Goal: Task Accomplishment & Management: Complete application form

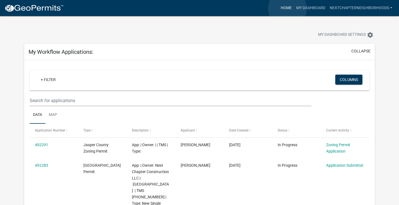
click at [288, 8] on link "Home" at bounding box center [287, 8] width 16 height 11
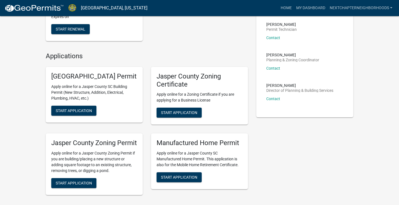
scroll to position [166, 0]
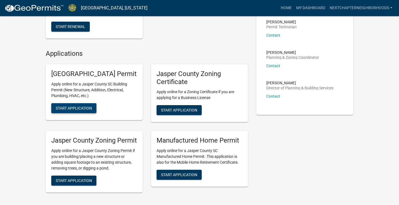
click at [77, 110] on span "Start Application" at bounding box center [74, 108] width 36 height 4
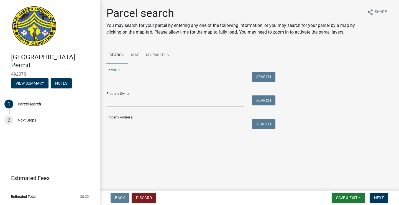
click at [120, 77] on input "Parcel ID:" at bounding box center [175, 77] width 137 height 11
type input "[PHONE_NUMBER]"
click at [266, 77] on button "Search" at bounding box center [264, 77] width 24 height 10
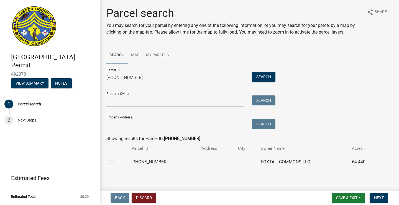
click at [117, 159] on label at bounding box center [117, 159] width 0 height 0
click at [117, 161] on input "radio" at bounding box center [119, 161] width 4 height 4
radio input "true"
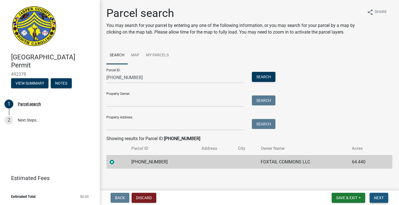
click at [375, 196] on span "Next" at bounding box center [380, 198] width 10 height 4
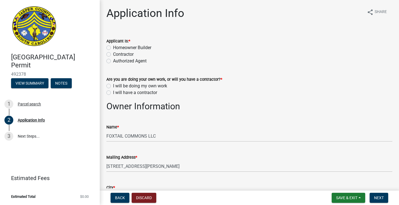
click at [131, 54] on label "Contractor" at bounding box center [123, 54] width 21 height 7
click at [117, 54] on input "Contractor" at bounding box center [115, 53] width 4 height 4
radio input "true"
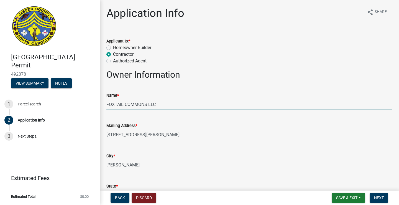
click at [172, 105] on input "FOXTAIL COMMONS LLC" at bounding box center [250, 104] width 286 height 11
type input "F"
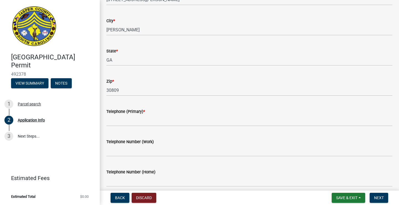
scroll to position [140, 0]
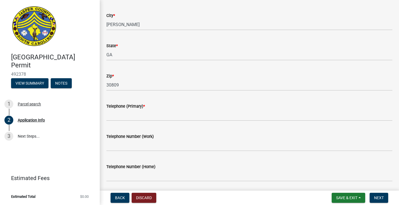
type input "Next Chapter Construction LLC"
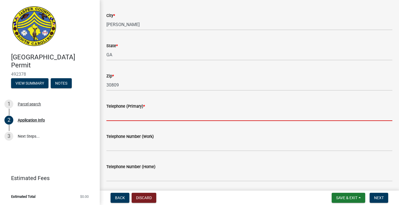
click at [160, 119] on input "Telephone (Primary) *" at bounding box center [250, 115] width 286 height 11
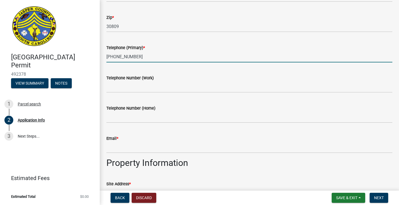
scroll to position [214, 0]
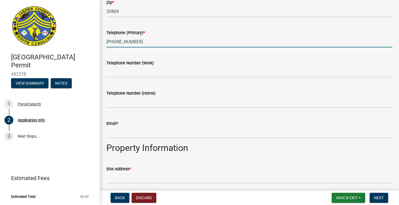
type input "[PHONE_NUMBER]"
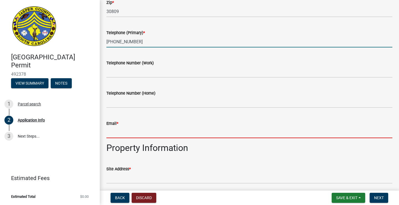
click at [146, 135] on input "Email *" at bounding box center [250, 132] width 286 height 11
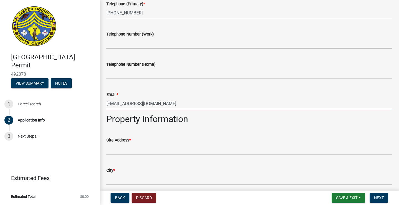
scroll to position [244, 0]
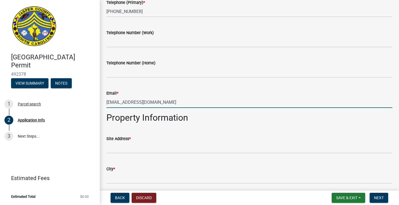
type input "[EMAIL_ADDRESS][DOMAIN_NAME]"
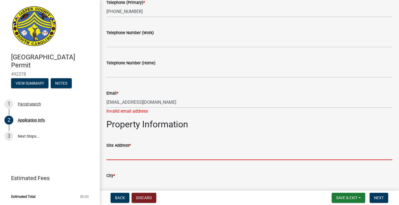
click at [136, 146] on form "Site Address *" at bounding box center [250, 151] width 286 height 18
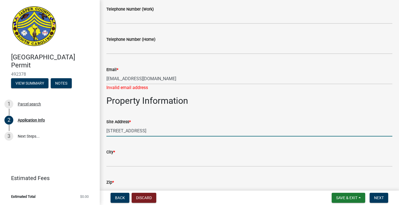
scroll to position [275, 0]
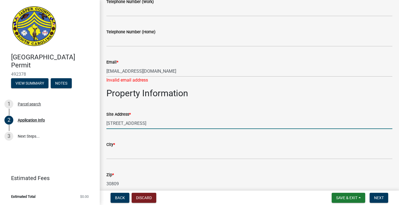
type input "[STREET_ADDRESS]"
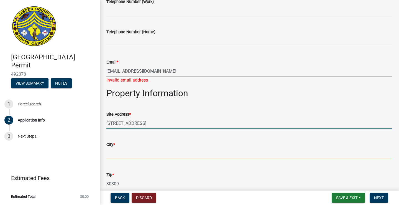
click at [131, 155] on input "City *" at bounding box center [250, 153] width 286 height 11
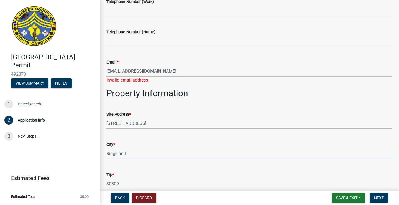
type input "Ridgeland"
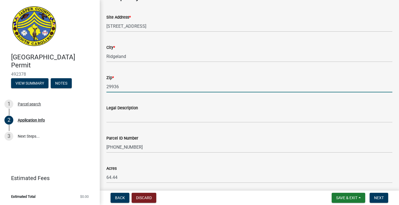
scroll to position [378, 0]
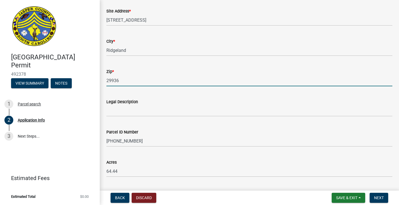
type input "29936"
click at [138, 115] on input "Legal Description" at bounding box center [250, 110] width 286 height 11
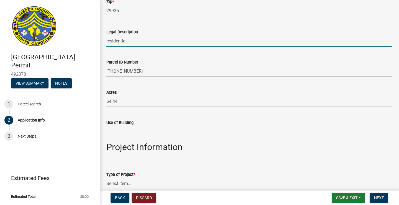
scroll to position [449, 0]
type input "residential"
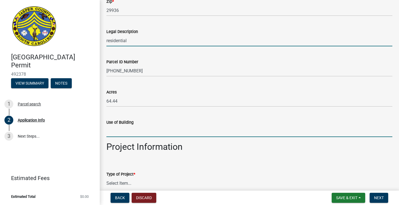
click at [182, 132] on input "Use of Building" at bounding box center [250, 131] width 286 height 11
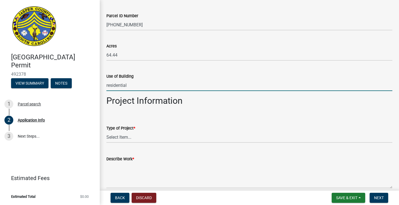
scroll to position [496, 0]
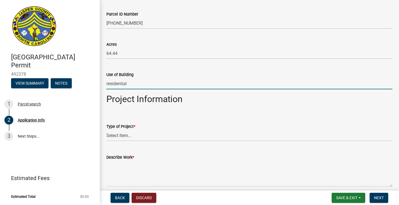
type input "residential"
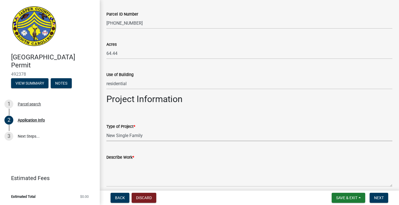
select select "42590599-3c97-479d-b3e9-fbeca9af4fb5"
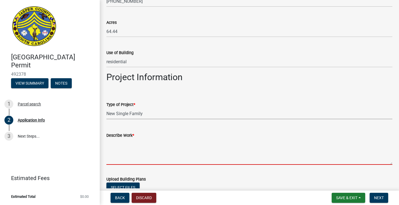
click at [167, 148] on textarea "Describe Work *" at bounding box center [250, 152] width 286 height 26
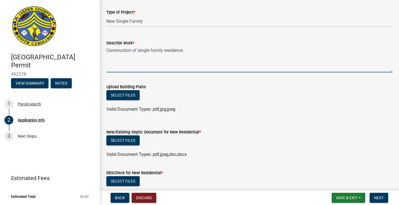
scroll to position [611, 0]
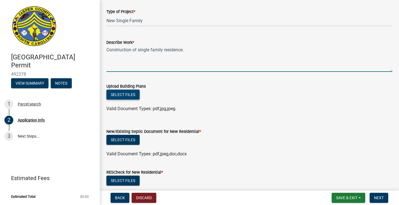
type textarea "Construction of single family residence."
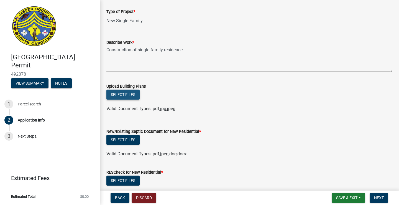
click at [130, 95] on button "Select files" at bounding box center [123, 95] width 33 height 10
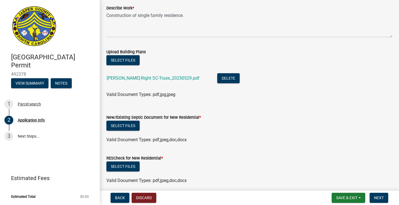
scroll to position [646, 0]
click at [133, 127] on button "Select files" at bounding box center [123, 125] width 33 height 10
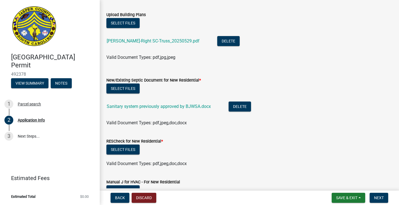
scroll to position [683, 0]
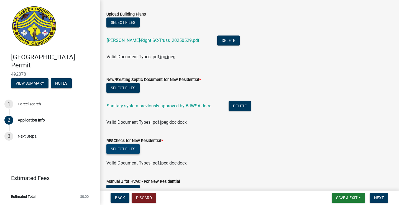
click at [134, 150] on button "Select files" at bounding box center [123, 149] width 33 height 10
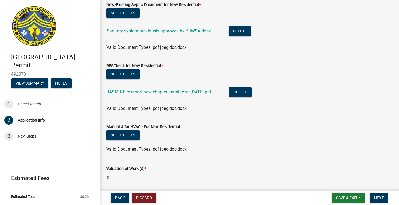
scroll to position [759, 0]
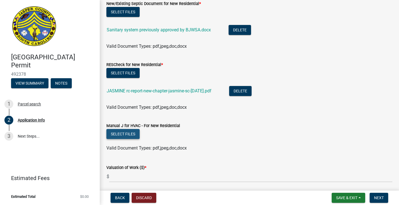
click at [121, 132] on button "Select files" at bounding box center [123, 134] width 33 height 10
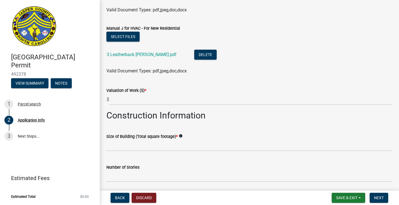
scroll to position [861, 0]
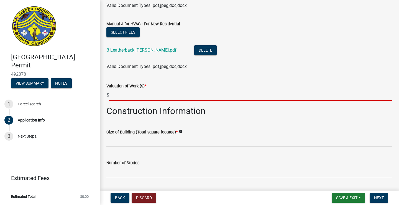
click at [210, 96] on input "text" at bounding box center [251, 94] width 284 height 11
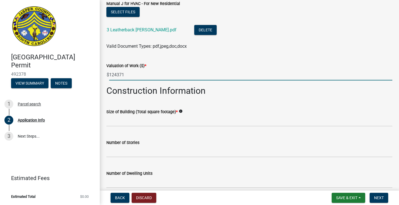
scroll to position [883, 0]
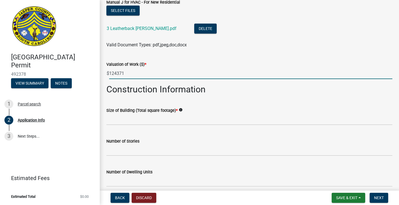
type input "124371"
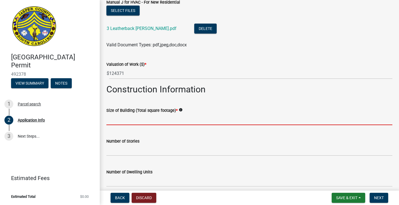
click at [194, 118] on input "text" at bounding box center [250, 119] width 286 height 11
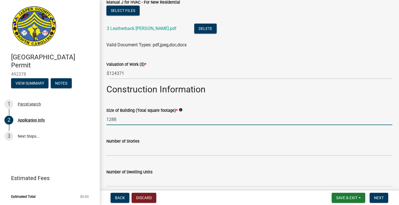
type input "1288"
click at [184, 149] on input "text" at bounding box center [250, 150] width 286 height 11
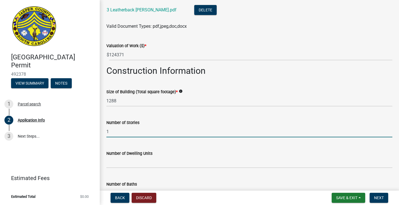
scroll to position [902, 0]
type input "1"
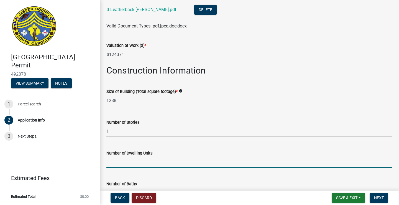
click at [176, 161] on input "text" at bounding box center [250, 161] width 286 height 11
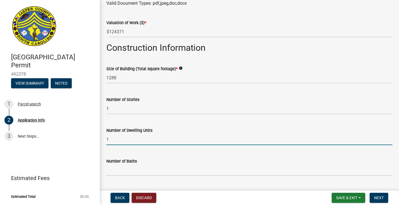
scroll to position [925, 0]
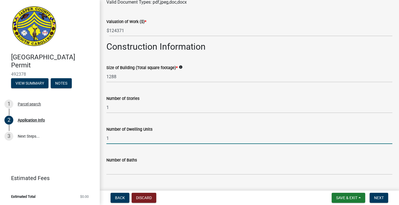
type input "1"
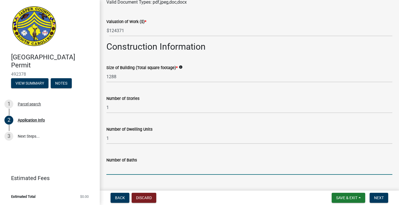
click at [169, 172] on input "text" at bounding box center [250, 168] width 286 height 11
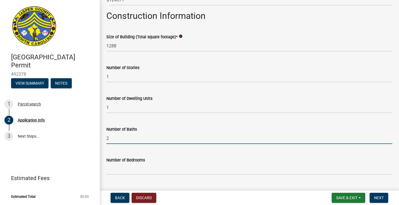
scroll to position [960, 0]
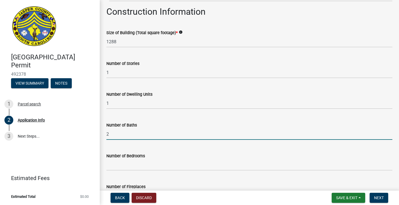
type input "2"
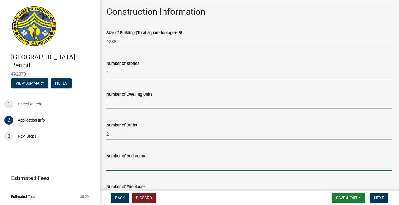
click at [160, 168] on input "text" at bounding box center [250, 164] width 286 height 11
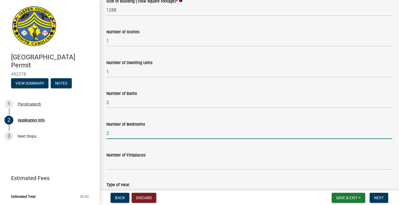
scroll to position [993, 0]
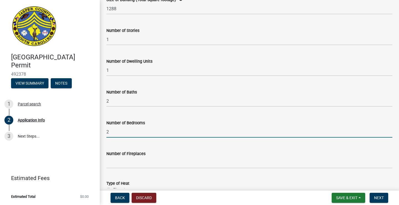
type input "2"
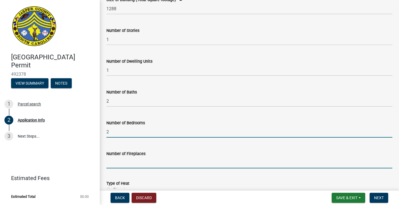
click at [158, 163] on input "text" at bounding box center [250, 162] width 286 height 11
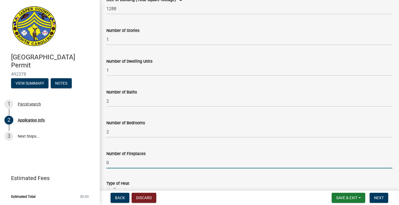
scroll to position [1017, 0]
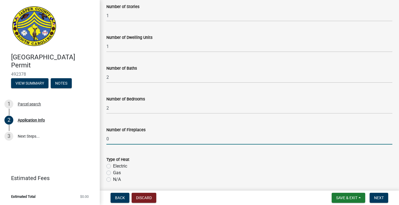
type input "0"
click at [120, 166] on label "Electric" at bounding box center [120, 166] width 14 height 7
click at [117, 166] on input "Electric" at bounding box center [115, 165] width 4 height 4
radio input "true"
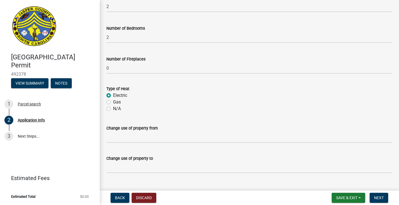
scroll to position [1092, 0]
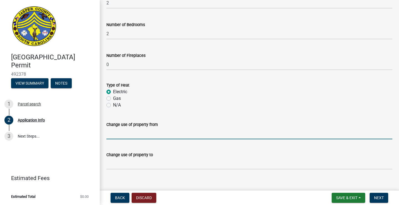
click at [159, 135] on input "Change use of property from" at bounding box center [250, 133] width 286 height 11
type input "undeveloped"
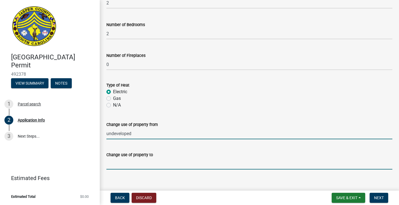
click at [150, 164] on input "Change use of property to" at bounding box center [250, 163] width 286 height 11
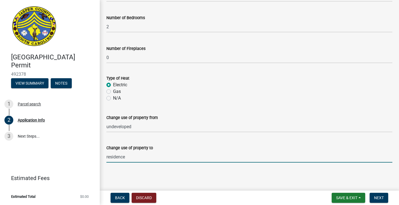
scroll to position [1098, 0]
type input "residence"
click at [382, 196] on span "Next" at bounding box center [380, 198] width 10 height 4
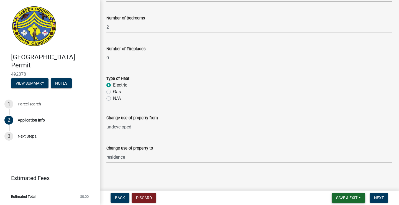
click at [353, 198] on span "Save & Exit" at bounding box center [347, 198] width 21 height 4
click at [347, 180] on button "Save & Exit" at bounding box center [343, 183] width 44 height 13
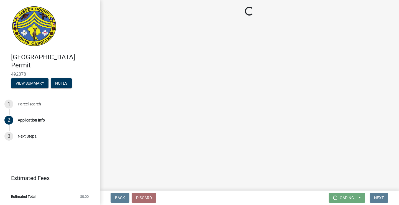
scroll to position [0, 0]
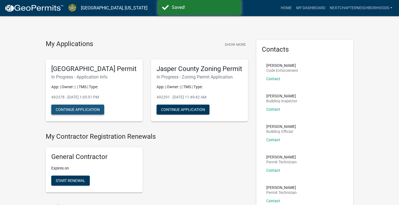
click at [82, 114] on button "Continue Application" at bounding box center [77, 110] width 53 height 10
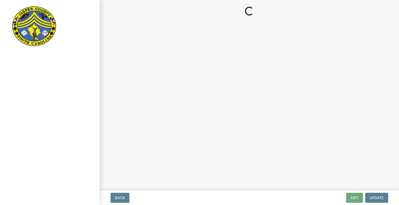
select select "42590599-3c97-479d-b3e9-fbeca9af4fb5"
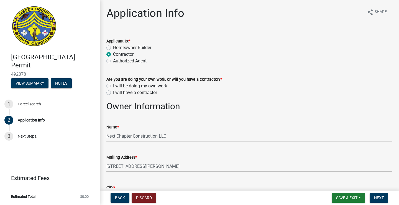
click at [154, 85] on label "I will be doing my own work" at bounding box center [140, 86] width 54 height 7
click at [117, 85] on input "I will be doing my own work" at bounding box center [115, 85] width 4 height 4
radio input "true"
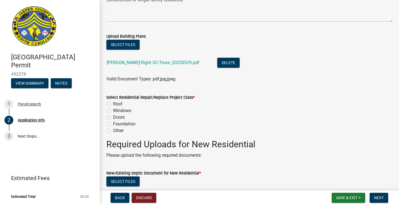
scroll to position [692, 0]
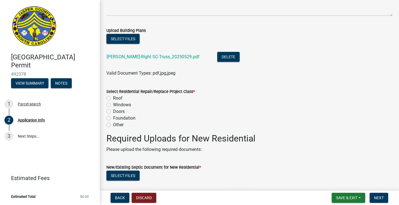
click at [120, 125] on label "Other" at bounding box center [118, 125] width 11 height 7
click at [117, 125] on input "Other" at bounding box center [115, 124] width 4 height 4
radio input "true"
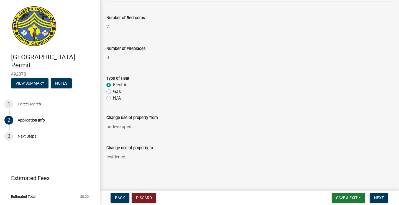
scroll to position [1194, 0]
click at [379, 196] on span "Next" at bounding box center [380, 198] width 10 height 4
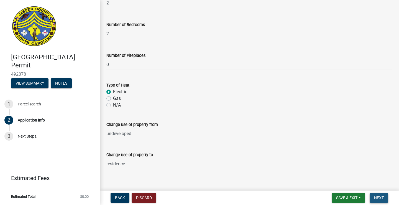
click at [378, 198] on span "Next" at bounding box center [380, 198] width 10 height 4
click at [346, 198] on span "Save & Exit" at bounding box center [347, 198] width 21 height 4
click at [344, 170] on button "Save" at bounding box center [343, 169] width 44 height 13
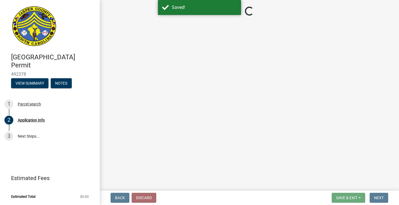
select select "42590599-3c97-479d-b3e9-fbeca9af4fb5"
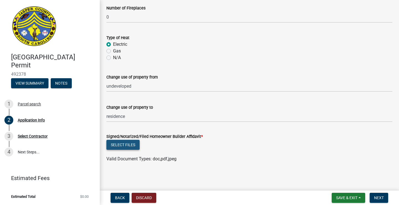
click at [128, 144] on button "Select files" at bounding box center [123, 145] width 33 height 10
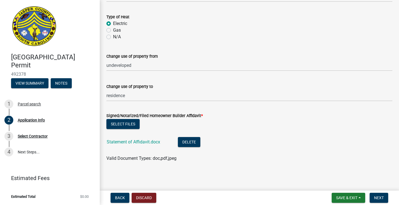
scroll to position [1255, 0]
click at [377, 196] on span "Next" at bounding box center [380, 198] width 10 height 4
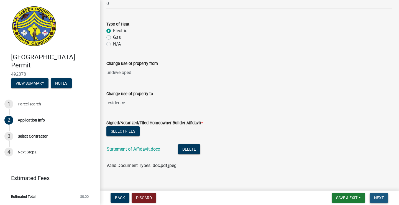
click at [377, 197] on span "Next" at bounding box center [380, 198] width 10 height 4
click at [351, 197] on span "Save & Exit" at bounding box center [347, 198] width 21 height 4
click at [349, 171] on button "Save" at bounding box center [343, 169] width 44 height 13
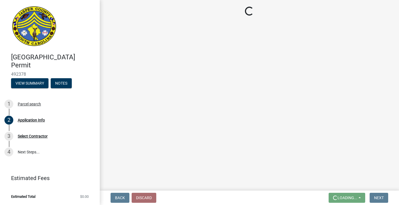
scroll to position [0, 0]
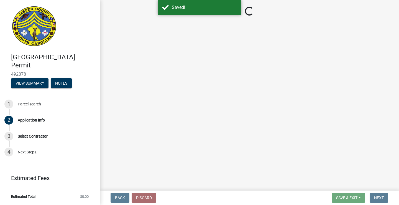
select select "42590599-3c97-479d-b3e9-fbeca9af4fb5"
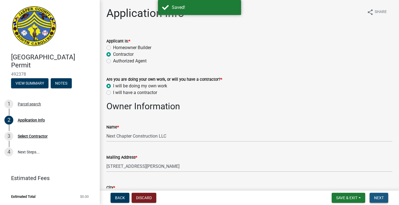
click at [383, 198] on span "Next" at bounding box center [380, 198] width 10 height 4
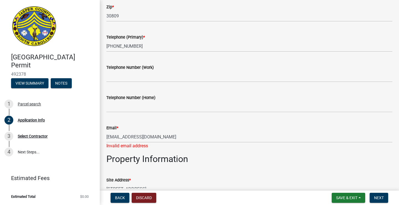
scroll to position [242, 0]
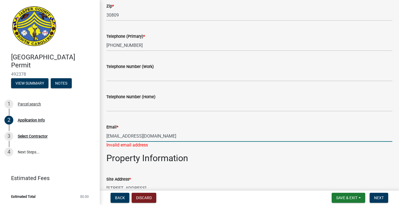
click at [201, 138] on input "[EMAIL_ADDRESS][DOMAIN_NAME]" at bounding box center [250, 135] width 286 height 11
type input "p"
type input "[EMAIL_ADDRESS][DOMAIN_NAME]"
click at [376, 200] on button "Next" at bounding box center [379, 198] width 19 height 10
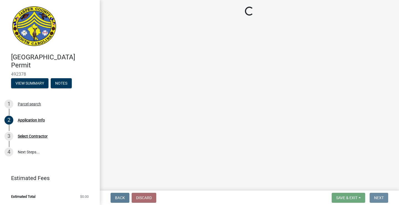
scroll to position [0, 0]
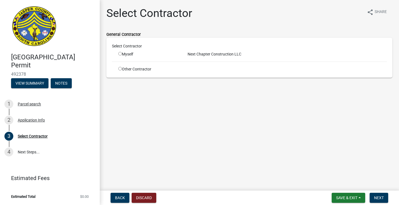
click at [121, 54] on input "radio" at bounding box center [120, 54] width 4 height 4
radio input "true"
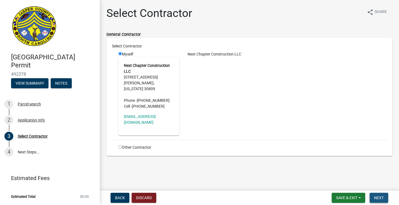
click at [378, 195] on button "Next" at bounding box center [379, 198] width 19 height 10
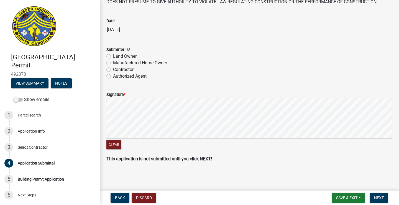
scroll to position [65, 0]
click at [28, 129] on div "Application Info" at bounding box center [31, 131] width 27 height 4
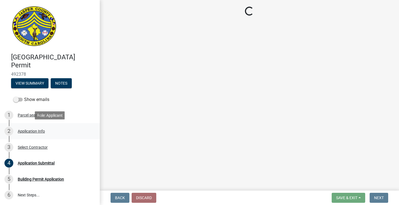
scroll to position [0, 0]
select select "42590599-3c97-479d-b3e9-fbeca9af4fb5"
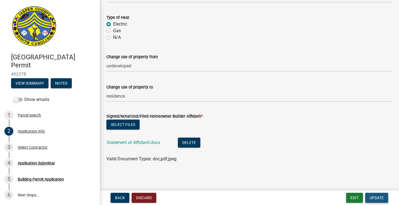
click at [378, 197] on span "Update" at bounding box center [377, 198] width 14 height 4
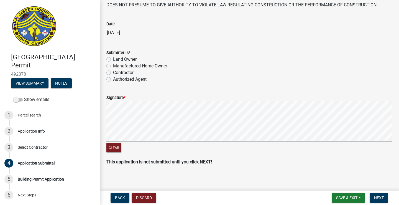
scroll to position [58, 0]
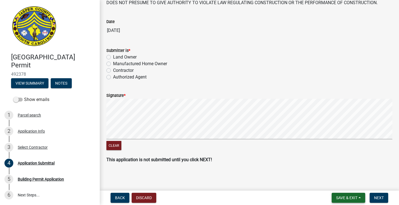
click at [347, 197] on span "Save & Exit" at bounding box center [347, 198] width 21 height 4
click at [347, 184] on button "Save & Exit" at bounding box center [343, 183] width 44 height 13
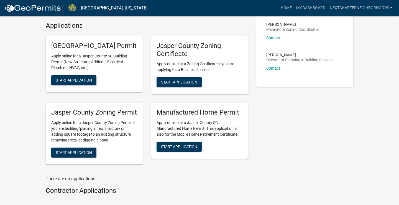
scroll to position [196, 0]
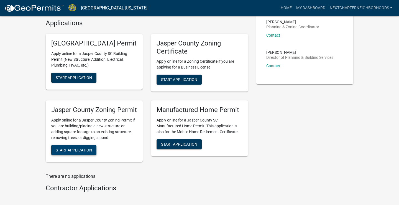
click at [78, 155] on button "Start Application" at bounding box center [73, 150] width 45 height 10
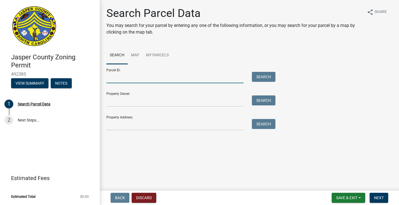
click at [174, 78] on input "Parcel ID:" at bounding box center [175, 77] width 137 height 11
type input "[PHONE_NUMBER]"
click at [267, 74] on button "Search" at bounding box center [264, 77] width 24 height 10
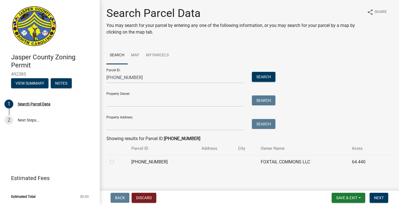
click at [117, 159] on label at bounding box center [117, 159] width 0 height 0
click at [117, 160] on input "radio" at bounding box center [119, 161] width 4 height 4
radio input "true"
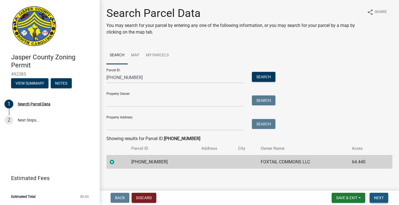
click at [380, 195] on button "Next" at bounding box center [379, 198] width 19 height 10
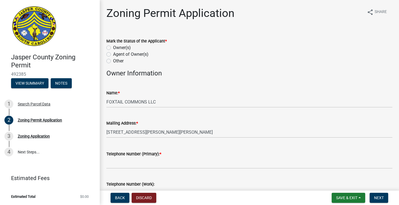
click at [122, 46] on label "Owner(s)" at bounding box center [122, 47] width 18 height 7
click at [117, 46] on input "Owner(s)" at bounding box center [115, 46] width 4 height 4
radio input "true"
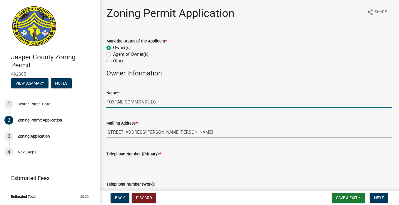
click at [163, 104] on input "FOXTAIL COMMONS LLC" at bounding box center [250, 101] width 286 height 11
type input "F"
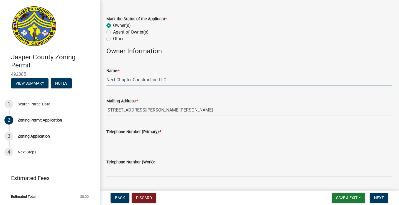
scroll to position [22, 0]
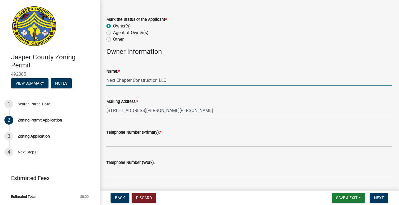
type input "Next Chapter Construction LLC"
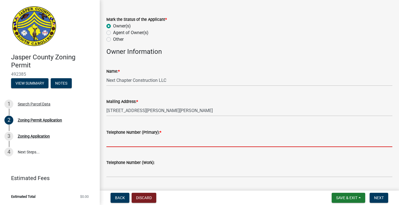
click at [152, 143] on input "Telephone Number (Primary): *" at bounding box center [250, 141] width 286 height 11
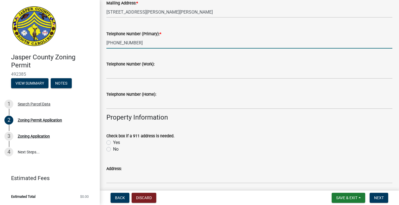
scroll to position [120, 0]
type input "[PHONE_NUMBER]"
click at [113, 140] on label "Yes" at bounding box center [116, 142] width 7 height 7
click at [113, 140] on input "Yes" at bounding box center [115, 141] width 4 height 4
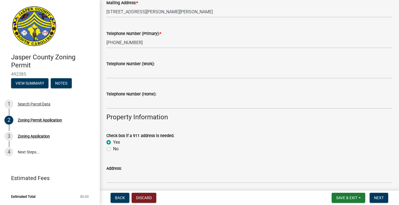
radio input "true"
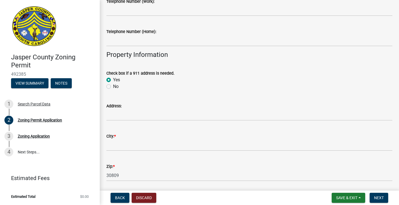
scroll to position [189, 0]
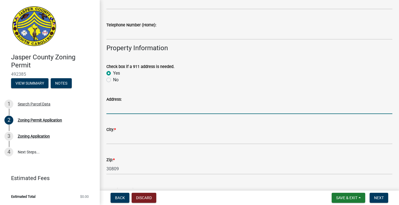
click at [140, 109] on input "Address:" at bounding box center [250, 108] width 286 height 11
type input "[STREET_ADDRESS]"
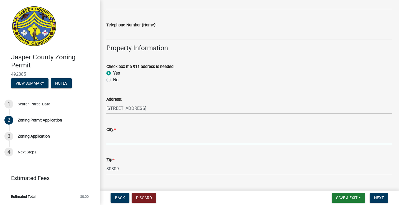
click at [133, 139] on input "City: *" at bounding box center [250, 138] width 286 height 11
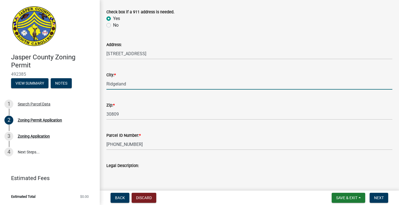
scroll to position [249, 0]
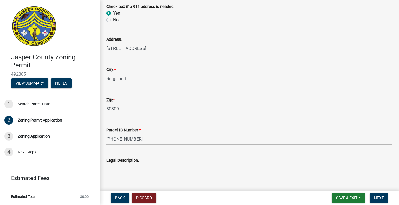
type input "Ridgeland"
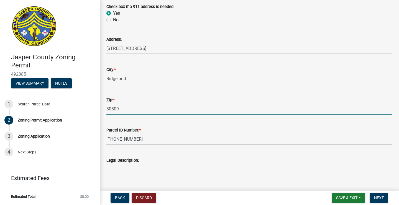
click at [122, 108] on input "30809" at bounding box center [250, 108] width 286 height 11
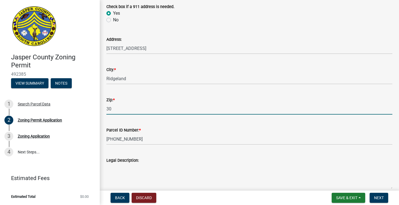
type input "3"
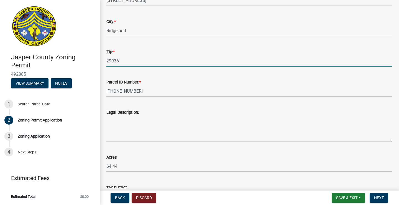
scroll to position [309, 0]
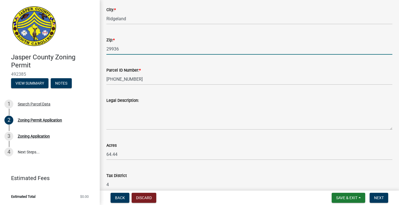
type input "29936"
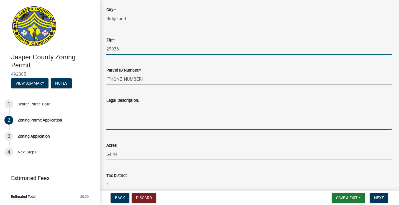
click at [167, 119] on textarea "Legal Description:" at bounding box center [250, 117] width 286 height 26
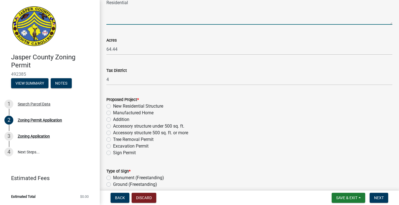
scroll to position [415, 0]
type textarea "Residential"
click at [160, 103] on label "New Residential Structure" at bounding box center [138, 105] width 50 height 7
click at [117, 103] on input "New Residential Structure" at bounding box center [115, 104] width 4 height 4
radio input "true"
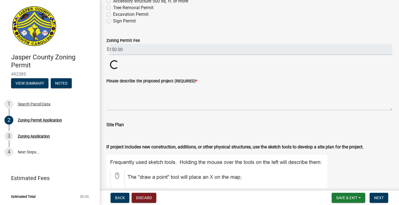
scroll to position [547, 0]
click at [213, 102] on textarea "Please describe the proposed project (REQUIRED) *" at bounding box center [250, 97] width 286 height 26
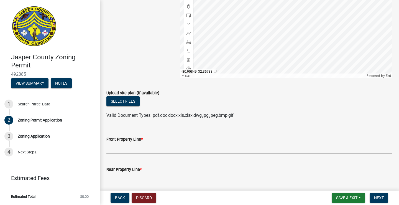
scroll to position [846, 0]
type textarea "Construction of a residential home."
click at [128, 106] on button "Select files" at bounding box center [123, 101] width 33 height 10
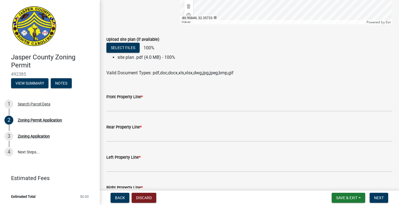
scroll to position [900, 0]
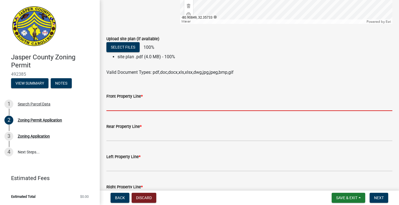
click at [214, 111] on input "Front Property Line *" at bounding box center [250, 105] width 286 height 11
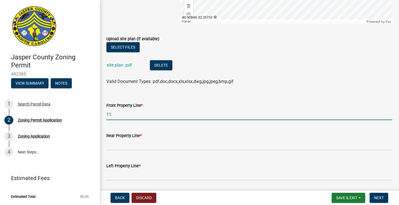
type input "11"
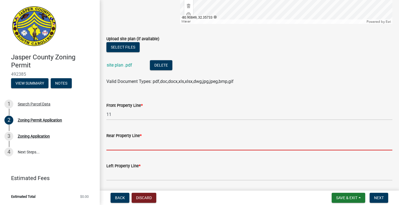
click at [203, 150] on input "Rear Property Line *" at bounding box center [250, 144] width 286 height 11
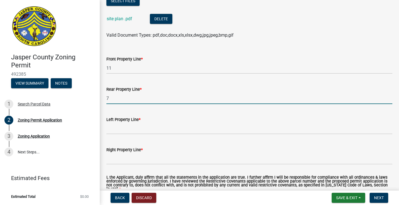
scroll to position [973, 0]
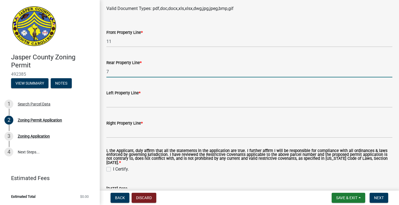
type input "7"
click at [193, 108] on input "Left Property Line *" at bounding box center [250, 101] width 286 height 11
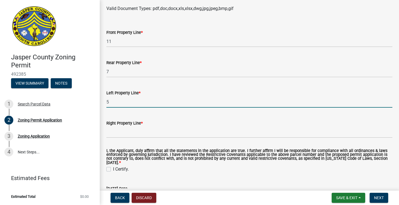
type input "5"
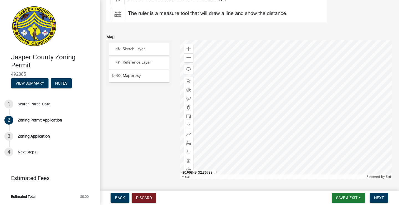
scroll to position [739, 0]
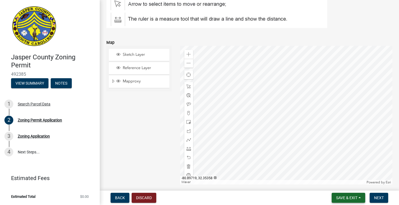
type input "5"
click at [345, 196] on span "Save & Exit" at bounding box center [347, 198] width 21 height 4
click at [345, 184] on button "Save & Exit" at bounding box center [343, 183] width 44 height 13
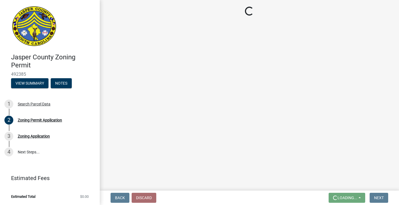
scroll to position [0, 0]
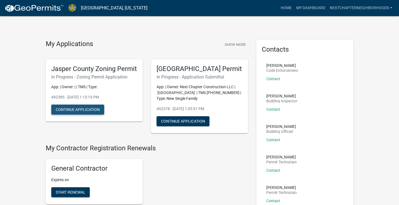
click at [88, 115] on button "Continue Application" at bounding box center [77, 110] width 53 height 10
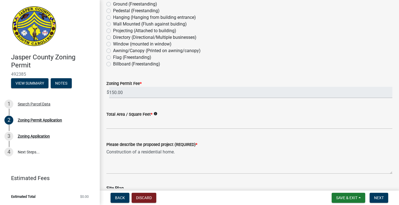
scroll to position [595, 0]
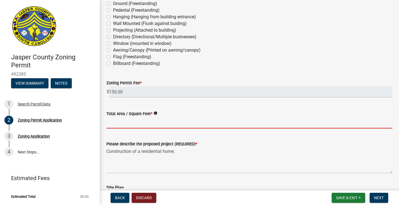
click at [163, 123] on input "Total Area / Square Feet *" at bounding box center [250, 122] width 286 height 11
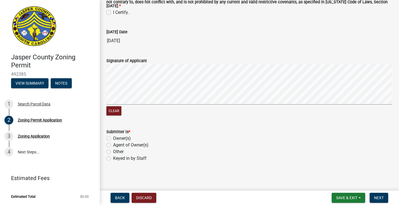
scroll to position [1281, 0]
type input "1288"
click at [344, 198] on span "Save & Exit" at bounding box center [347, 198] width 21 height 4
click at [343, 182] on button "Save & Exit" at bounding box center [343, 183] width 44 height 13
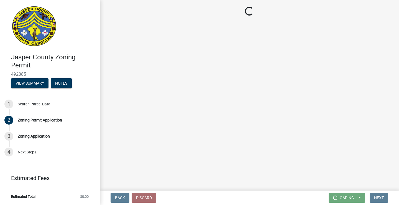
scroll to position [0, 0]
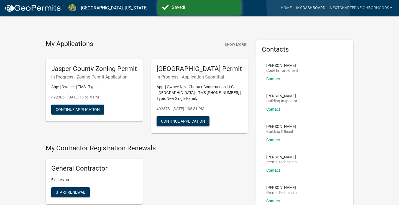
click at [309, 6] on link "My Dashboard" at bounding box center [311, 8] width 34 height 11
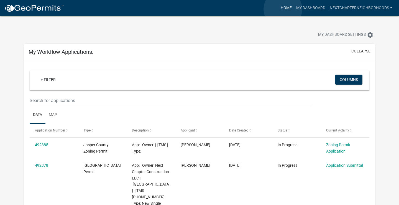
click at [283, 9] on link "Home" at bounding box center [287, 8] width 16 height 11
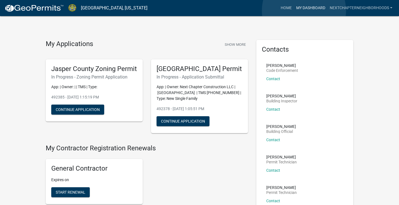
click at [304, 11] on link "My Dashboard" at bounding box center [311, 8] width 34 height 11
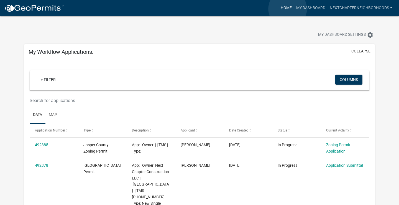
click at [288, 9] on link "Home" at bounding box center [287, 8] width 16 height 11
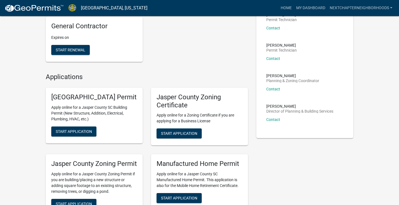
scroll to position [143, 0]
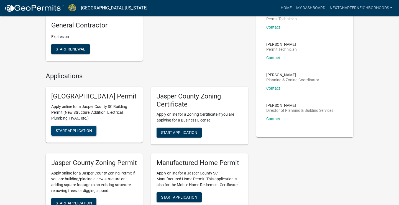
click at [82, 133] on span "Start Application" at bounding box center [74, 130] width 36 height 4
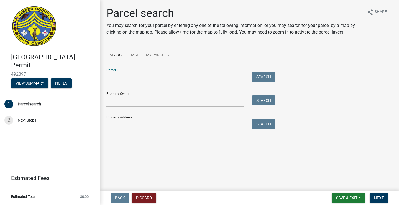
click at [129, 79] on input "Parcel ID:" at bounding box center [175, 77] width 137 height 11
type input "[PHONE_NUMBER]"
click at [258, 77] on button "Search" at bounding box center [264, 77] width 24 height 10
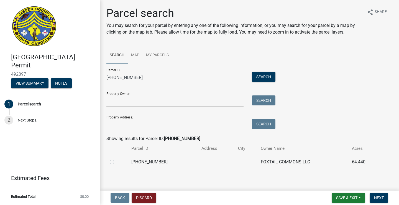
click at [117, 159] on label at bounding box center [117, 159] width 0 height 0
click at [117, 160] on input "radio" at bounding box center [119, 161] width 4 height 4
radio input "true"
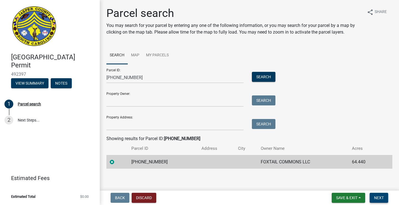
click at [375, 196] on span "Next" at bounding box center [380, 198] width 10 height 4
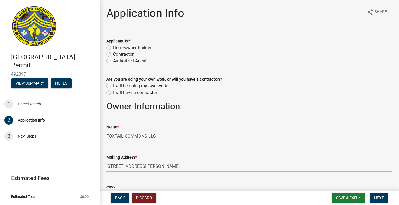
click at [158, 85] on label "I will be doing my own work" at bounding box center [140, 86] width 54 height 7
click at [117, 85] on input "I will be doing my own work" at bounding box center [115, 85] width 4 height 4
radio input "true"
click at [132, 53] on label "Contractor" at bounding box center [123, 54] width 21 height 7
click at [117, 53] on input "Contractor" at bounding box center [115, 53] width 4 height 4
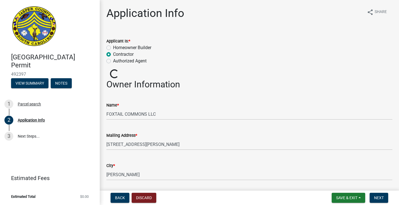
radio input "true"
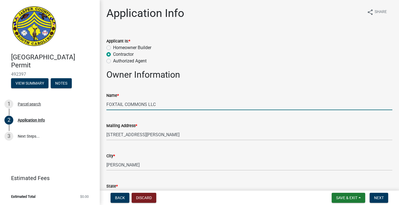
click at [163, 104] on input "FOXTAIL COMMONS LLC" at bounding box center [250, 104] width 286 height 11
click at [147, 105] on input "FOXTAIL COMMONS LLC" at bounding box center [250, 104] width 286 height 11
type input "Next Chapter Construction LLC"
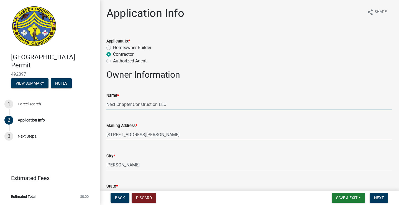
click at [179, 136] on input "[STREET_ADDRESS][PERSON_NAME]" at bounding box center [250, 134] width 286 height 11
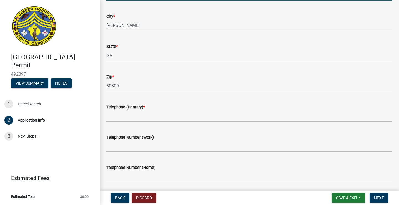
scroll to position [140, 0]
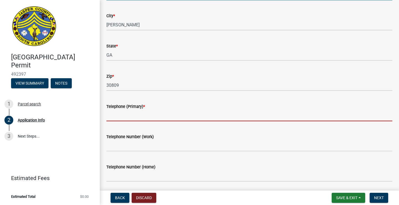
click at [165, 117] on input "Telephone (Primary) *" at bounding box center [250, 115] width 286 height 11
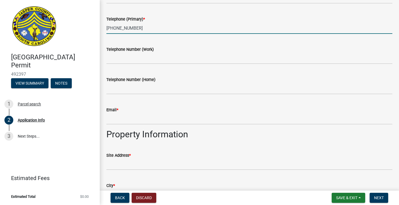
scroll to position [228, 0]
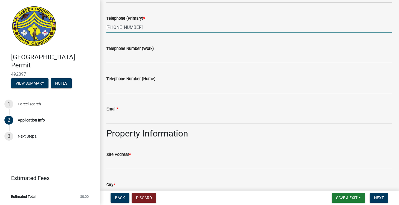
type input "[PHONE_NUMBER]"
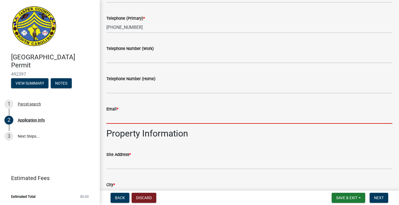
click at [165, 122] on input "Email *" at bounding box center [250, 117] width 286 height 11
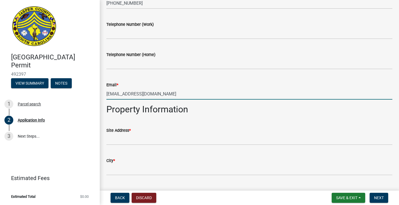
scroll to position [253, 0]
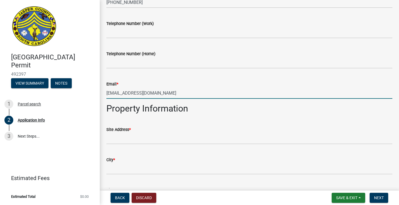
type input "[EMAIL_ADDRESS][DOMAIN_NAME]"
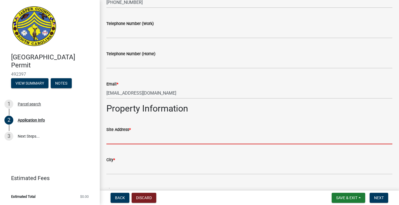
click at [149, 142] on input "Site Address *" at bounding box center [250, 138] width 286 height 11
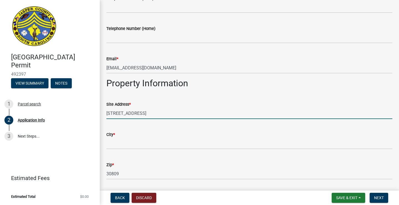
scroll to position [279, 0]
type input "[STREET_ADDRESS]"
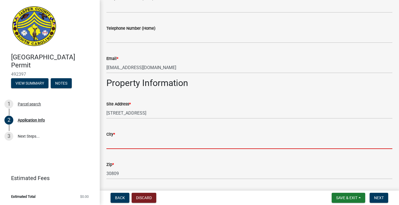
click at [147, 146] on input "City *" at bounding box center [250, 143] width 286 height 11
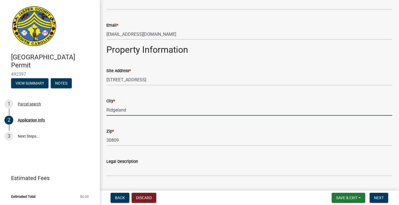
scroll to position [313, 0]
type input "Ridgeland"
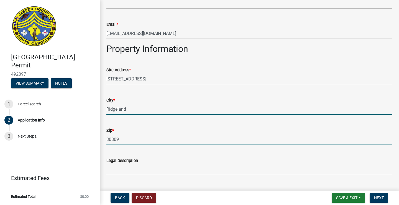
click at [131, 142] on input "30809" at bounding box center [250, 139] width 286 height 11
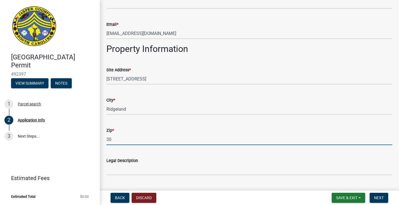
type input "3"
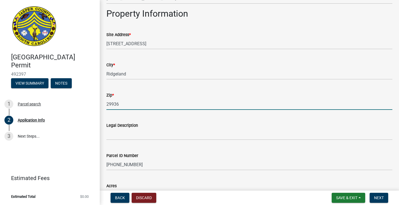
scroll to position [349, 0]
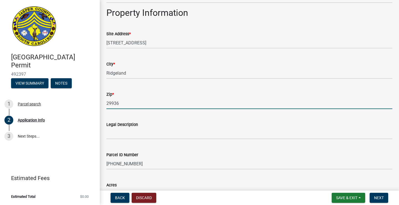
type input "29936"
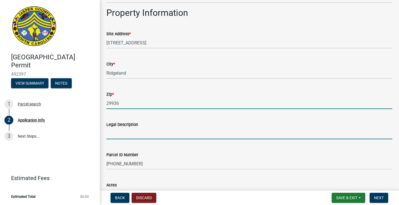
click at [158, 134] on input "Legal Description" at bounding box center [250, 133] width 286 height 11
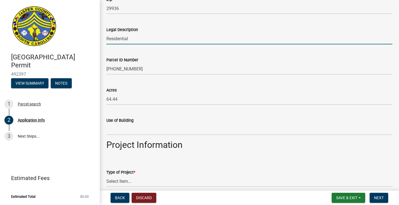
scroll to position [449, 0]
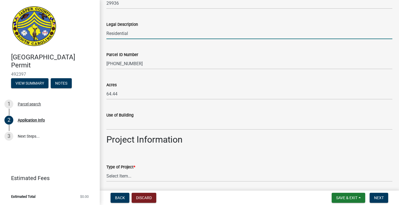
type input "Residential"
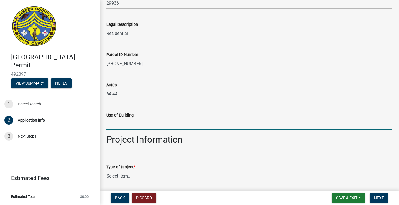
click at [157, 128] on input "Use of Building" at bounding box center [250, 123] width 286 height 11
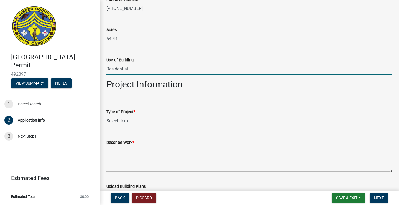
scroll to position [510, 0]
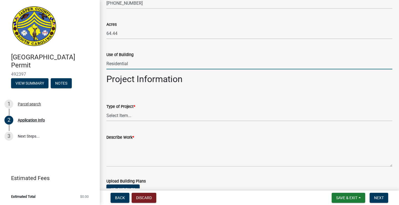
type input "Residential"
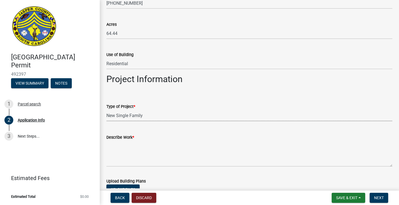
select select "42590599-3c97-479d-b3e9-fbeca9af4fb5"
click at [161, 155] on textarea "Describe Work *" at bounding box center [250, 154] width 286 height 26
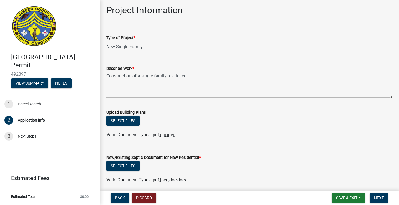
scroll to position [581, 0]
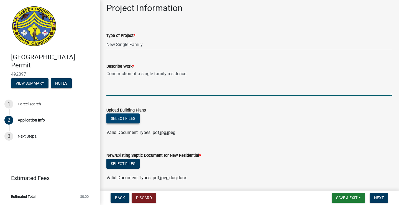
type textarea "Construction of a single family residence."
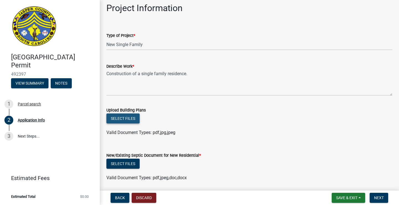
click at [127, 117] on button "Select files" at bounding box center [123, 118] width 33 height 10
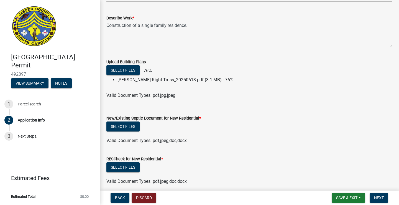
scroll to position [629, 0]
click at [128, 125] on button "Select files" at bounding box center [123, 126] width 33 height 10
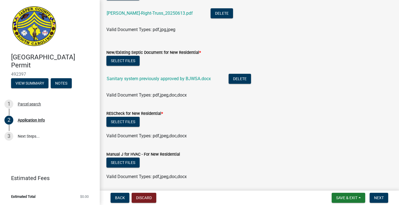
scroll to position [706, 0]
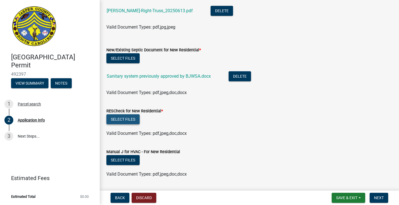
click at [130, 119] on button "Select files" at bounding box center [123, 119] width 33 height 10
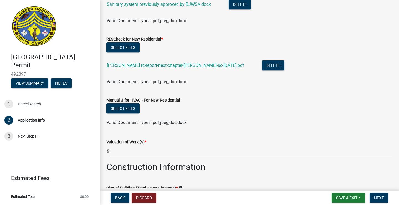
scroll to position [779, 0]
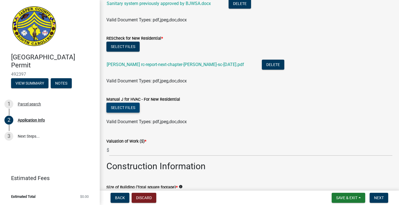
click at [133, 108] on button "Select files" at bounding box center [123, 108] width 33 height 10
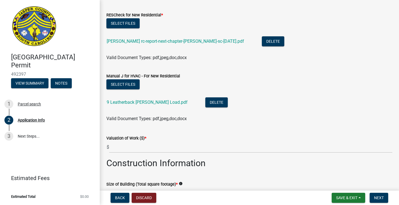
scroll to position [812, 0]
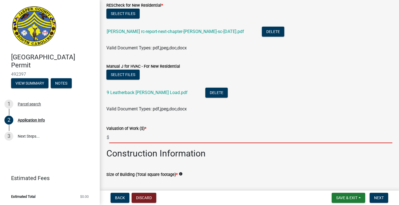
click at [203, 136] on input "text" at bounding box center [251, 137] width 284 height 11
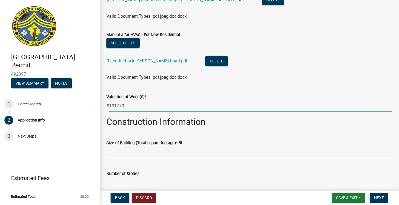
scroll to position [846, 0]
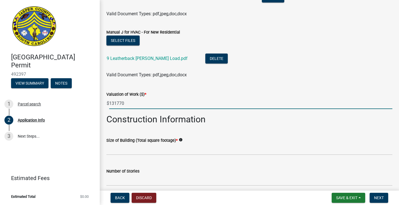
type input "131770"
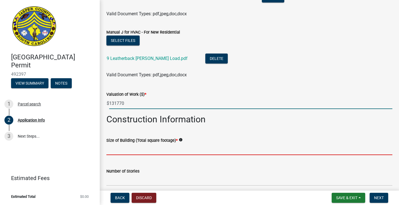
click at [197, 148] on input "text" at bounding box center [250, 149] width 286 height 11
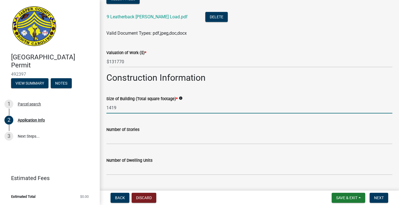
scroll to position [895, 0]
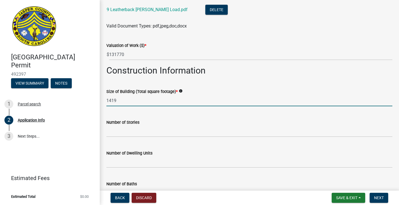
type input "1419"
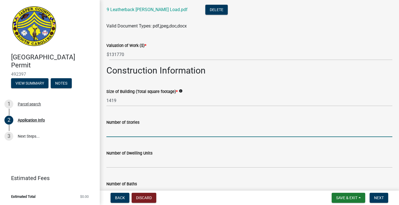
click at [180, 131] on input "text" at bounding box center [250, 131] width 286 height 11
type input "1"
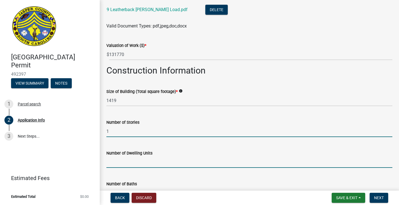
click at [165, 165] on input "text" at bounding box center [250, 161] width 286 height 11
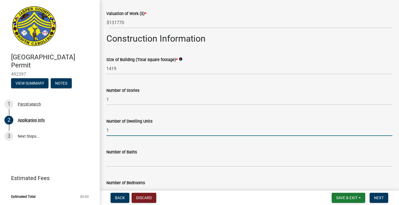
scroll to position [928, 0]
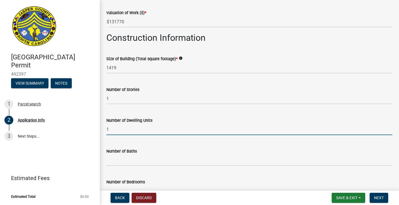
type input "1"
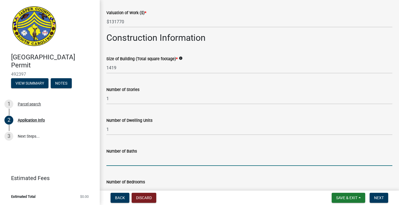
click at [155, 162] on input "text" at bounding box center [250, 160] width 286 height 11
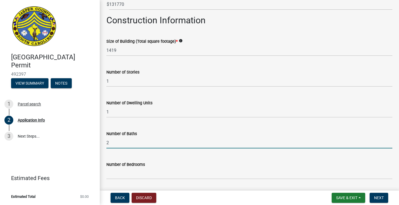
scroll to position [948, 0]
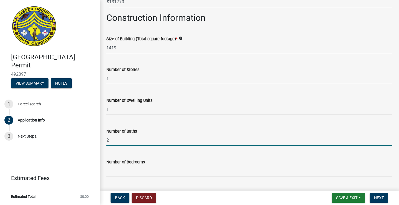
type input "2"
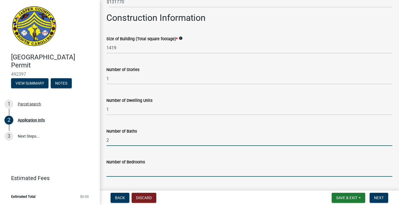
click at [147, 174] on input "text" at bounding box center [250, 170] width 286 height 11
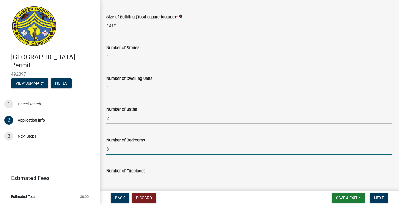
scroll to position [970, 0]
type input "3"
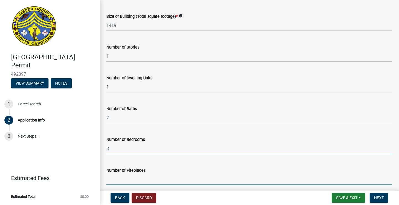
click at [142, 178] on input "text" at bounding box center [250, 179] width 286 height 11
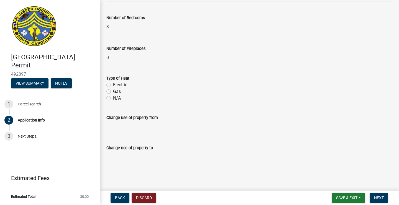
scroll to position [1092, 0]
type input "0"
click at [118, 82] on label "Electric" at bounding box center [120, 85] width 14 height 7
click at [117, 82] on input "Electric" at bounding box center [115, 84] width 4 height 4
radio input "true"
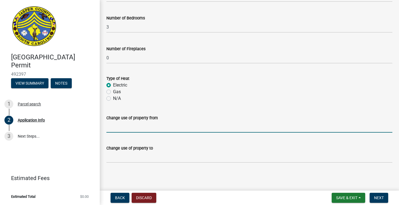
click at [142, 127] on input "Change use of property from" at bounding box center [250, 126] width 286 height 11
type input "undeveloped"
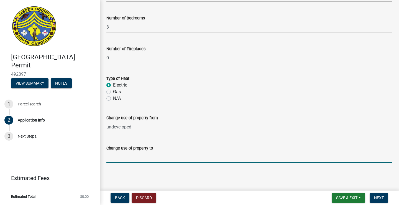
click at [144, 157] on input "Change use of property to" at bounding box center [250, 156] width 286 height 11
type input "residence"
click at [345, 197] on span "Save & Exit" at bounding box center [347, 198] width 21 height 4
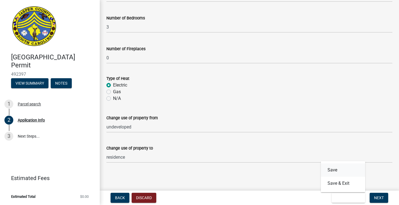
click at [341, 167] on button "Save" at bounding box center [343, 169] width 44 height 13
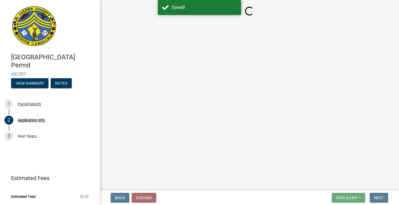
select select "42590599-3c97-479d-b3e9-fbeca9af4fb5"
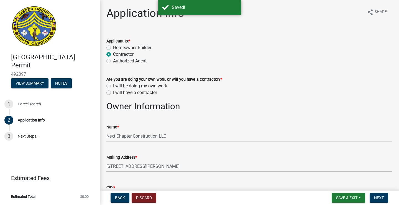
click at [154, 86] on label "I will be doing my own work" at bounding box center [140, 86] width 54 height 7
click at [117, 86] on input "I will be doing my own work" at bounding box center [115, 85] width 4 height 4
radio input "true"
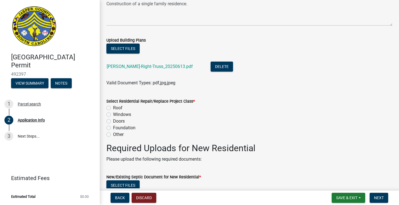
scroll to position [682, 0]
click at [119, 133] on label "Other" at bounding box center [118, 134] width 11 height 7
click at [117, 133] on input "Other" at bounding box center [115, 133] width 4 height 4
radio input "true"
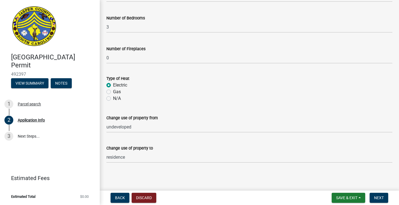
scroll to position [0, 0]
click at [347, 195] on button "Save & Exit" at bounding box center [349, 198] width 34 height 10
click at [343, 171] on button "Save" at bounding box center [343, 169] width 44 height 13
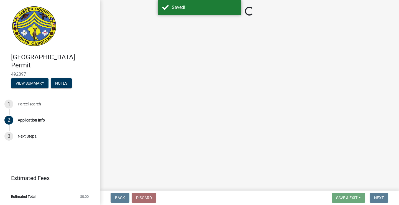
select select "42590599-3c97-479d-b3e9-fbeca9af4fb5"
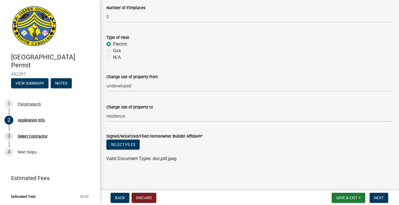
scroll to position [1235, 0]
click at [124, 144] on button "Select files" at bounding box center [123, 145] width 33 height 10
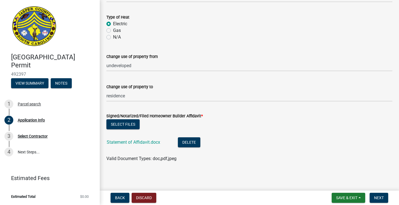
scroll to position [1255, 0]
click at [377, 197] on span "Next" at bounding box center [380, 198] width 10 height 4
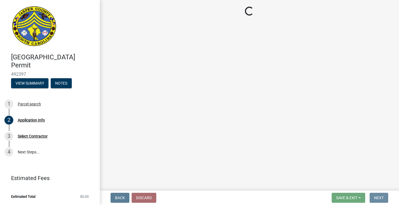
scroll to position [0, 0]
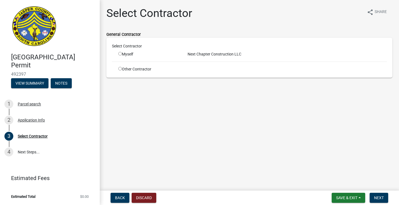
click at [121, 54] on input "radio" at bounding box center [120, 54] width 4 height 4
radio input "true"
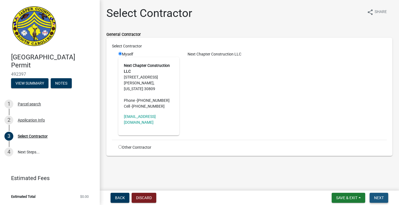
click at [378, 196] on span "Next" at bounding box center [380, 198] width 10 height 4
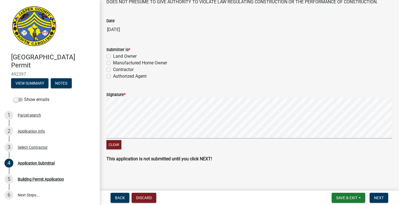
scroll to position [65, 0]
click at [347, 197] on span "Save & Exit" at bounding box center [347, 198] width 21 height 4
click at [347, 184] on button "Save & Exit" at bounding box center [343, 183] width 44 height 13
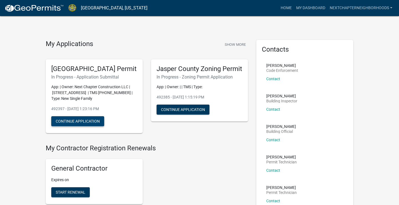
click at [88, 126] on button "Continue Application" at bounding box center [77, 121] width 53 height 10
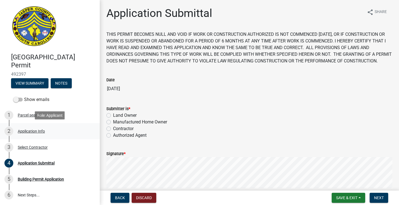
click at [40, 131] on div "Application Info" at bounding box center [31, 131] width 27 height 4
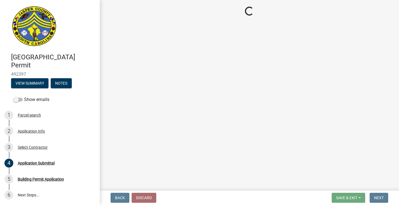
select select "42590599-3c97-479d-b3e9-fbeca9af4fb5"
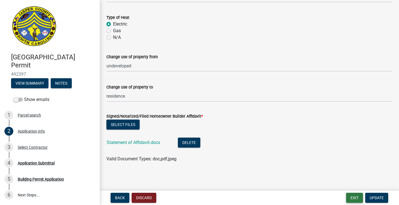
click at [352, 195] on button "Exit" at bounding box center [355, 198] width 17 height 10
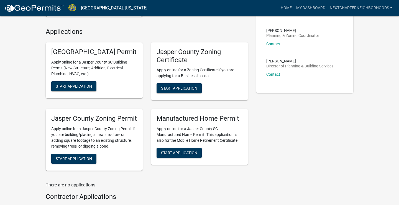
scroll to position [189, 0]
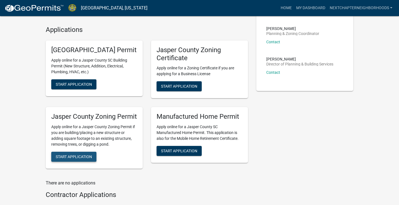
click at [82, 159] on span "Start Application" at bounding box center [74, 157] width 36 height 4
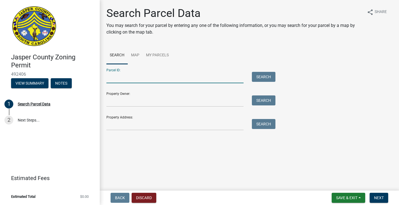
click at [201, 79] on input "Parcel ID:" at bounding box center [175, 77] width 137 height 11
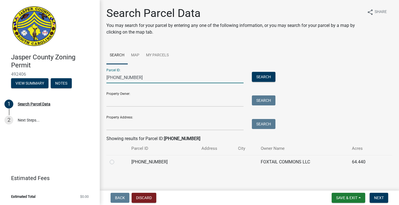
type input "[PHONE_NUMBER]"
click at [110, 161] on td at bounding box center [118, 162] width 22 height 14
click at [117, 159] on label at bounding box center [117, 159] width 0 height 0
click at [117, 162] on input "radio" at bounding box center [119, 161] width 4 height 4
radio input "true"
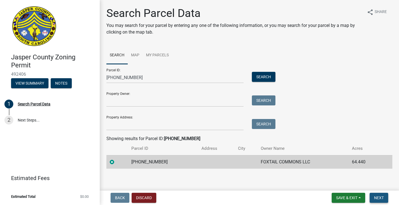
click at [377, 196] on span "Next" at bounding box center [380, 198] width 10 height 4
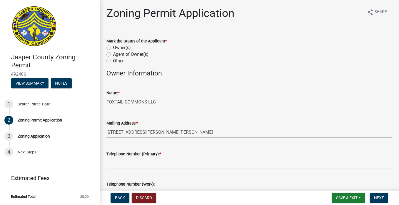
click at [124, 47] on label "Owner(s)" at bounding box center [122, 47] width 18 height 7
click at [117, 47] on input "Owner(s)" at bounding box center [115, 46] width 4 height 4
radio input "true"
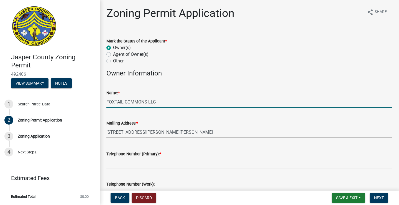
click at [148, 102] on input "FOXTAIL COMMONS LLC" at bounding box center [250, 101] width 286 height 11
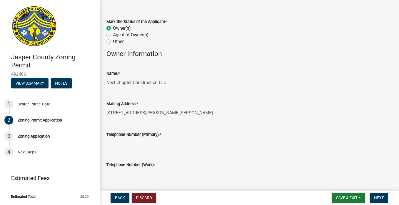
scroll to position [20, 0]
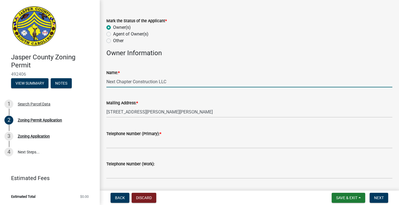
type input "Next Chapter Construction LLC"
click at [159, 144] on input "Telephone Number (Primary): *" at bounding box center [250, 142] width 286 height 11
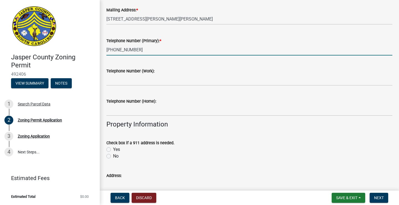
scroll to position [115, 0]
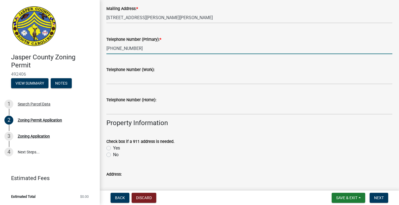
type input "[PHONE_NUMBER]"
click at [118, 148] on label "Yes" at bounding box center [116, 148] width 7 height 7
click at [117, 148] on input "Yes" at bounding box center [115, 147] width 4 height 4
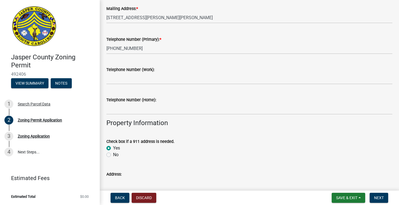
radio input "true"
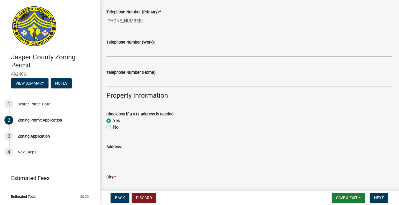
scroll to position [143, 0]
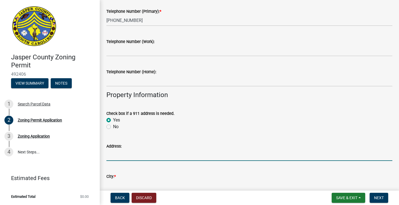
click at [137, 156] on input "Address:" at bounding box center [250, 155] width 286 height 11
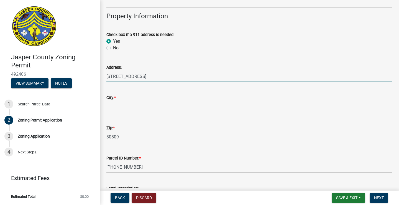
scroll to position [227, 0]
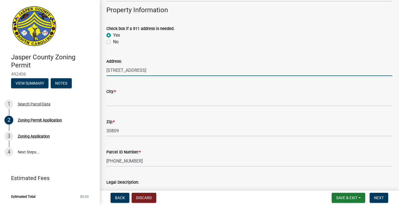
type input "[STREET_ADDRESS]"
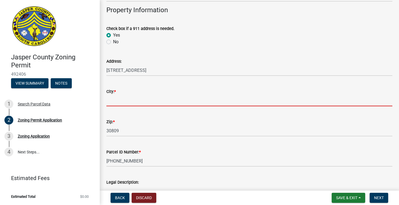
click at [123, 100] on input "City: *" at bounding box center [250, 100] width 286 height 11
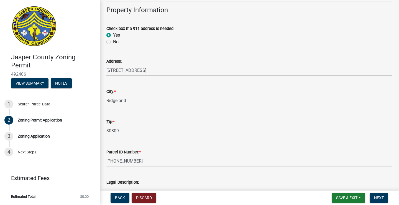
scroll to position [244, 0]
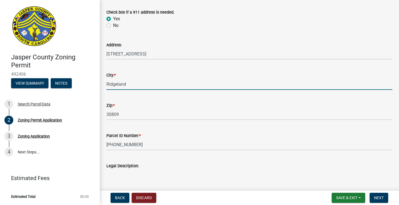
type input "Ridgeland"
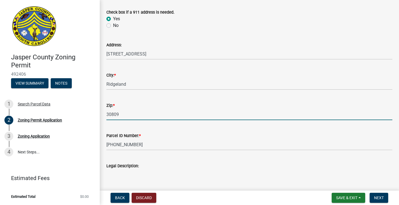
click at [122, 113] on input "30809" at bounding box center [250, 114] width 286 height 11
type input "3"
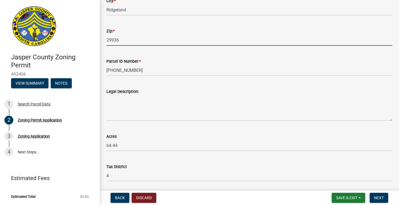
scroll to position [318, 0]
type input "29936"
click at [148, 113] on textarea "Legal Description:" at bounding box center [250, 108] width 286 height 26
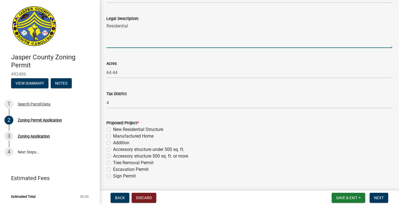
scroll to position [405, 0]
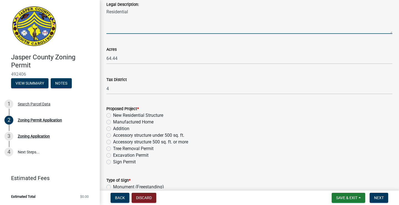
type textarea "Residential"
click at [159, 115] on label "New Residential Structure" at bounding box center [138, 115] width 50 height 7
click at [117, 115] on input "New Residential Structure" at bounding box center [115, 114] width 4 height 4
radio input "true"
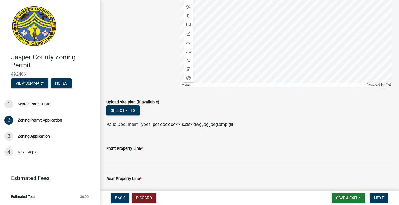
scroll to position [837, 0]
click at [130, 115] on button "Select files" at bounding box center [123, 110] width 33 height 10
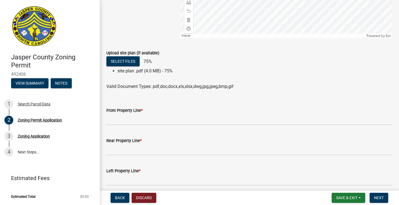
scroll to position [889, 0]
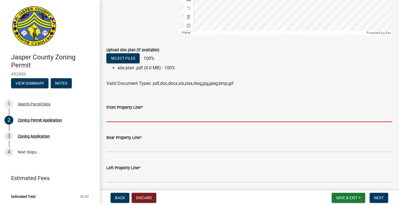
click at [183, 122] on input "Front Property Line *" at bounding box center [250, 116] width 286 height 11
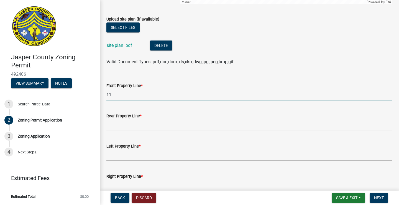
scroll to position [921, 0]
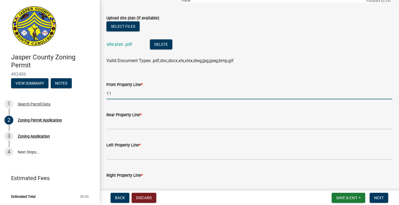
type input "11"
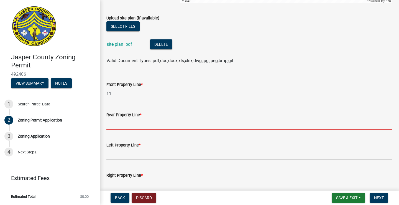
click at [160, 130] on input "Rear Property Line *" at bounding box center [250, 123] width 286 height 11
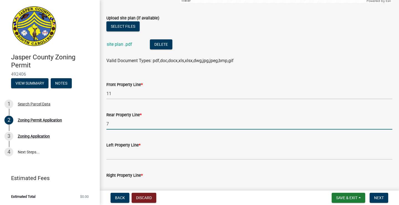
scroll to position [938, 0]
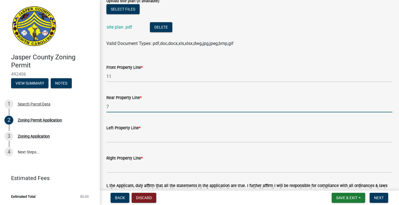
type input "7"
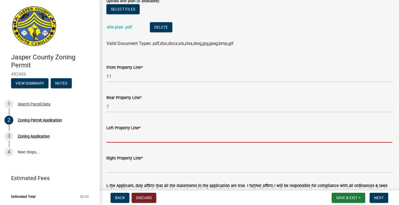
click at [155, 143] on input "Left Property Line *" at bounding box center [250, 136] width 286 height 11
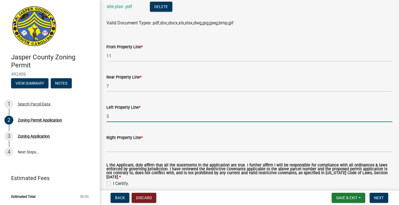
scroll to position [959, 0]
type input "5"
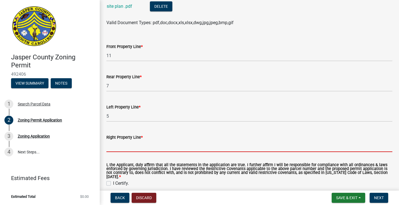
click at [151, 152] on input "Right Property Line *" at bounding box center [250, 146] width 286 height 11
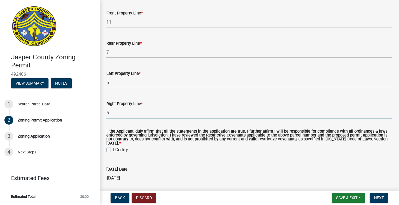
scroll to position [988, 0]
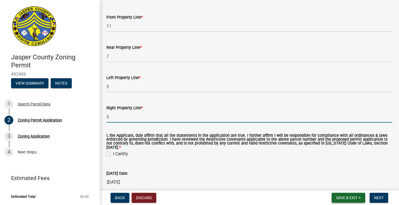
type input "5"
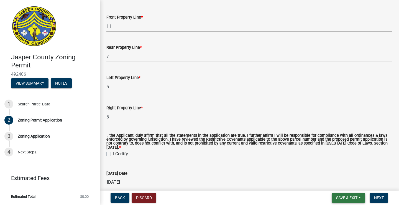
click at [344, 196] on span "Save & Exit" at bounding box center [347, 198] width 21 height 4
click at [344, 182] on button "Save & Exit" at bounding box center [343, 183] width 44 height 13
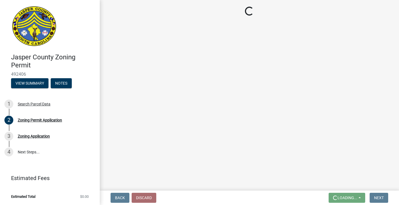
scroll to position [0, 0]
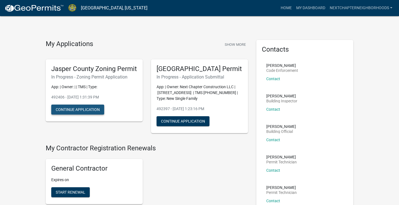
click at [84, 115] on button "Continue Application" at bounding box center [77, 110] width 53 height 10
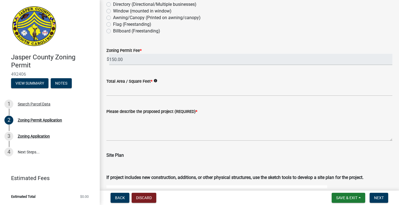
scroll to position [631, 0]
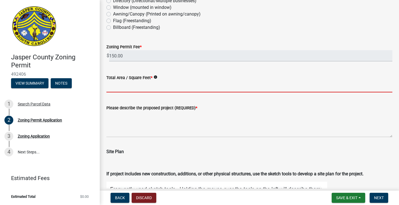
click at [173, 86] on input "Total Area / Square Feet *" at bounding box center [250, 86] width 286 height 11
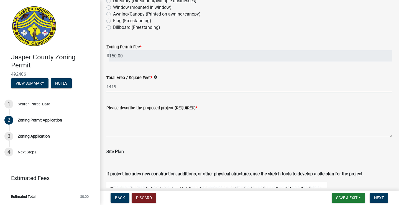
type input "1419"
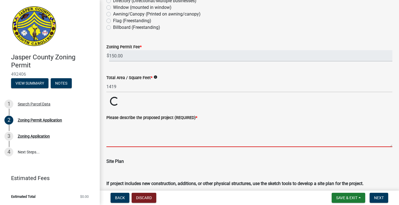
click at [187, 121] on textarea "Please describe the proposed project (REQUIRED) *" at bounding box center [250, 134] width 286 height 26
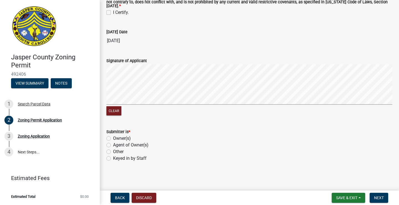
scroll to position [1281, 0]
type textarea "construction of a residential home"
click at [351, 197] on span "Save & Exit" at bounding box center [347, 198] width 21 height 4
click at [347, 182] on button "Save & Exit" at bounding box center [343, 183] width 44 height 13
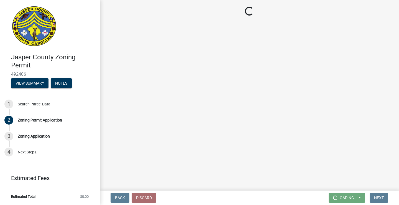
scroll to position [0, 0]
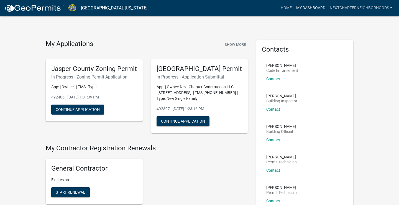
click at [309, 8] on link "My Dashboard" at bounding box center [311, 8] width 34 height 11
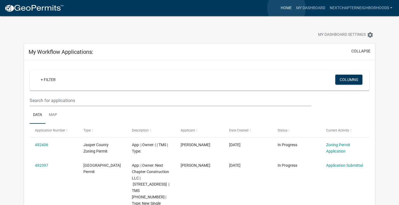
click at [287, 8] on link "Home" at bounding box center [287, 8] width 16 height 11
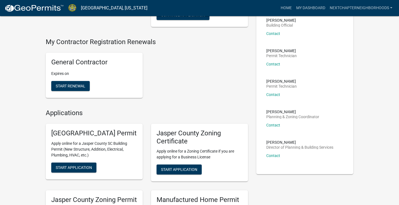
scroll to position [107, 0]
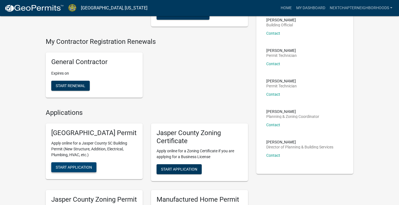
click at [70, 169] on span "Start Application" at bounding box center [74, 167] width 36 height 4
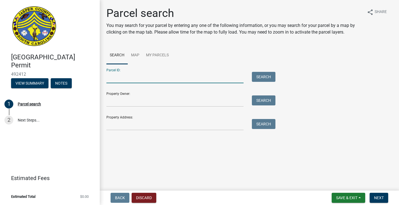
click at [145, 81] on input "Parcel ID:" at bounding box center [175, 77] width 137 height 11
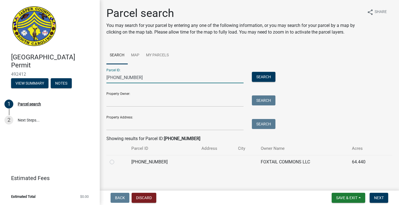
type input "[PHONE_NUMBER]"
click at [117, 159] on label at bounding box center [117, 159] width 0 height 0
click at [117, 161] on input "radio" at bounding box center [119, 161] width 4 height 4
radio input "true"
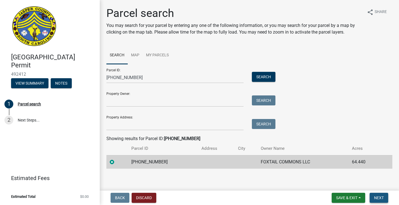
click at [379, 196] on span "Next" at bounding box center [380, 198] width 10 height 4
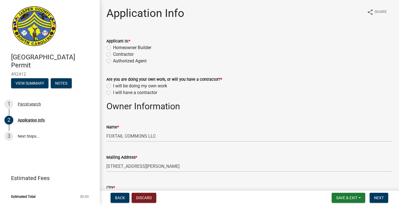
click at [130, 54] on label "Contractor" at bounding box center [123, 54] width 21 height 7
click at [117, 54] on input "Contractor" at bounding box center [115, 53] width 4 height 4
radio input "true"
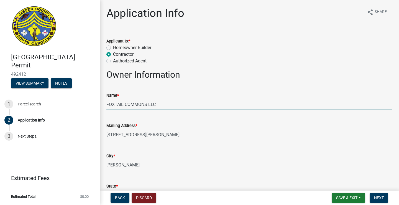
click at [148, 103] on input "FOXTAIL COMMONS LLC" at bounding box center [250, 104] width 286 height 11
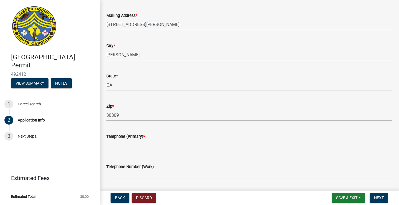
scroll to position [111, 0]
type input "Next Chapter Construction LLC"
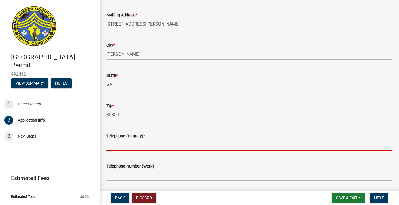
click at [153, 150] on input "Telephone (Primary) *" at bounding box center [250, 144] width 286 height 11
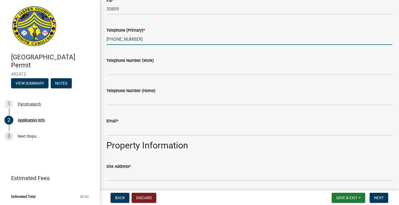
scroll to position [218, 0]
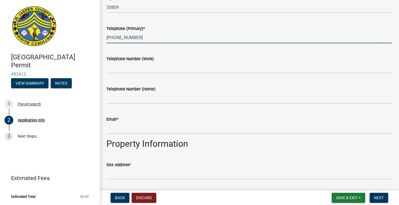
type input "[PHONE_NUMBER]"
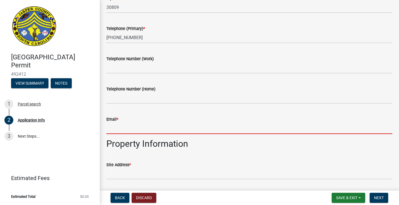
click at [149, 130] on input "Email *" at bounding box center [250, 128] width 286 height 11
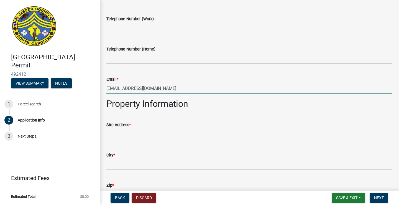
scroll to position [258, 0]
type input "[EMAIL_ADDRESS][DOMAIN_NAME]"
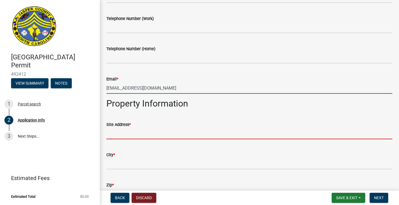
click at [133, 137] on input "Site Address *" at bounding box center [250, 133] width 286 height 11
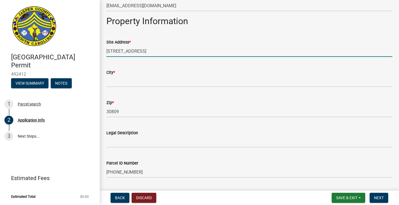
scroll to position [341, 0]
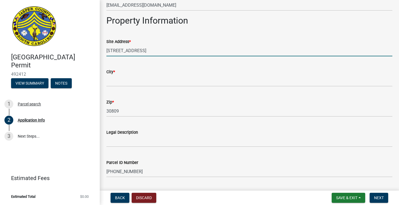
type input "[STREET_ADDRESS]"
click at [126, 81] on input "City *" at bounding box center [250, 80] width 286 height 11
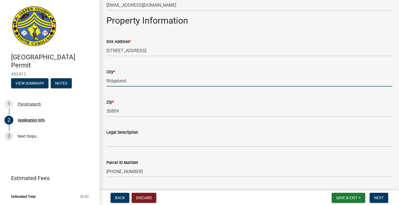
type input "Ridgeland"
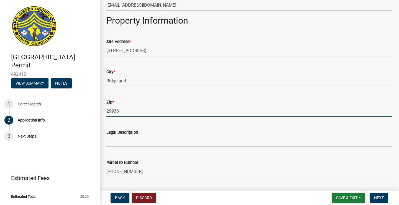
type input "29936"
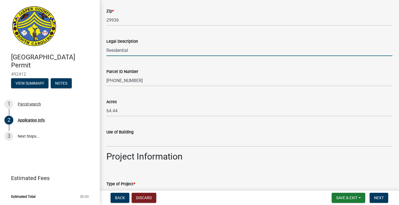
scroll to position [444, 0]
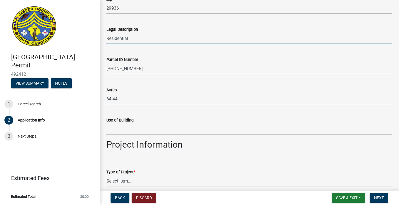
type input "Residential"
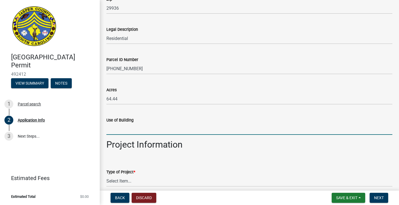
click at [128, 127] on input "Use of Building" at bounding box center [250, 128] width 286 height 11
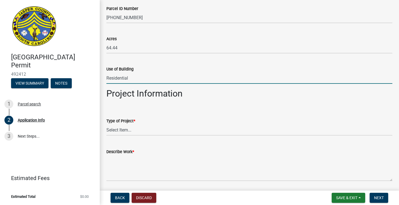
scroll to position [498, 0]
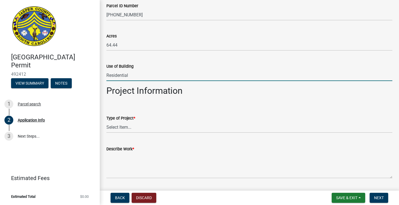
type input "Residential"
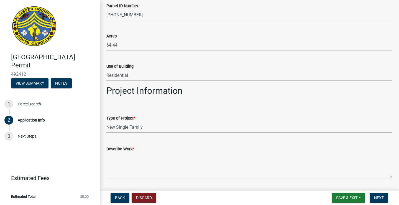
select select "42590599-3c97-479d-b3e9-fbeca9af4fb5"
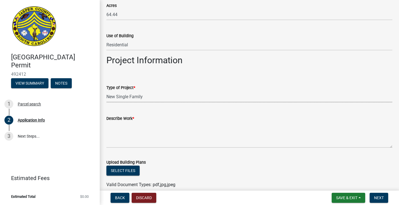
scroll to position [529, 0]
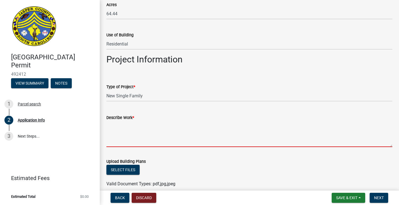
click at [166, 138] on textarea "Describe Work *" at bounding box center [250, 134] width 286 height 26
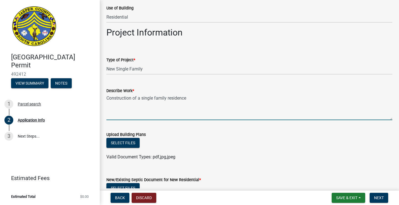
scroll to position [556, 0]
type textarea "Construction of a single family residence"
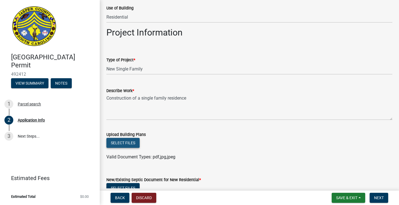
click at [120, 143] on button "Select files" at bounding box center [123, 143] width 33 height 10
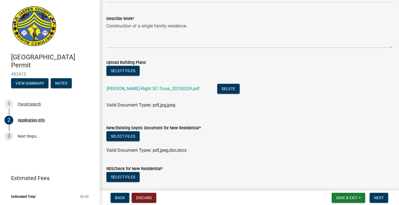
scroll to position [629, 0]
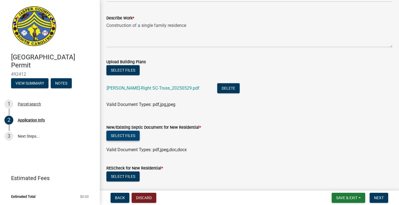
click at [131, 134] on button "Select files" at bounding box center [123, 136] width 33 height 10
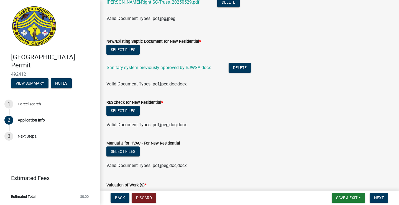
scroll to position [719, 0]
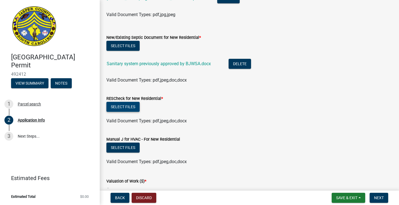
click at [132, 104] on button "Select files" at bounding box center [123, 107] width 33 height 10
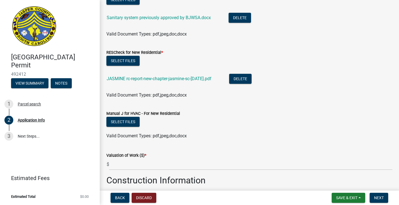
scroll to position [765, 0]
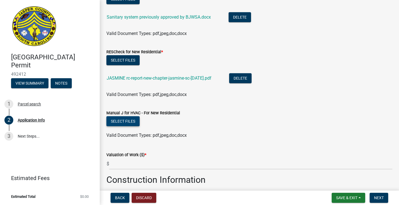
click at [133, 121] on button "Select files" at bounding box center [123, 121] width 33 height 10
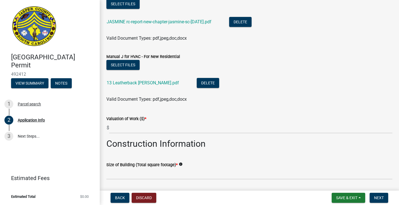
scroll to position [824, 0]
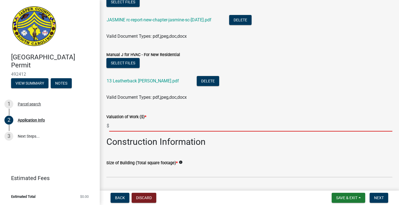
click at [178, 127] on input "text" at bounding box center [251, 125] width 284 height 11
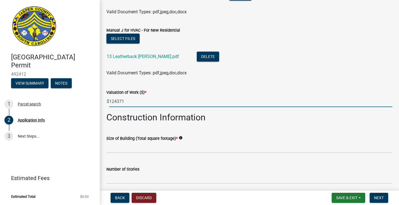
scroll to position [850, 0]
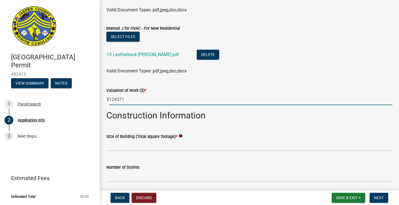
type input "124371"
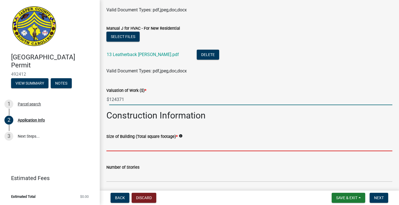
click at [169, 146] on input "text" at bounding box center [250, 145] width 286 height 11
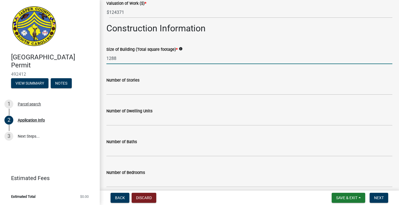
scroll to position [938, 0]
type input "1288"
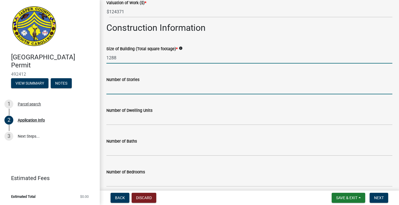
click at [177, 91] on input "text" at bounding box center [250, 88] width 286 height 11
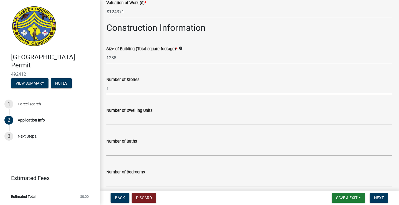
type input "1"
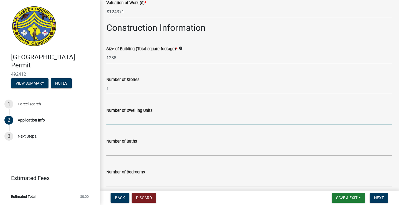
click at [169, 117] on input "text" at bounding box center [250, 119] width 286 height 11
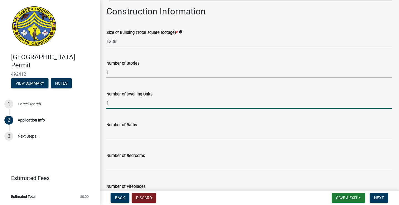
scroll to position [956, 0]
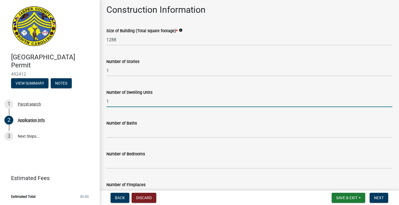
type input "1"
click at [163, 132] on input "text" at bounding box center [250, 132] width 286 height 11
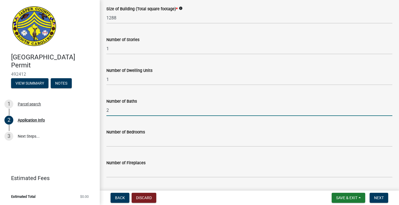
scroll to position [984, 0]
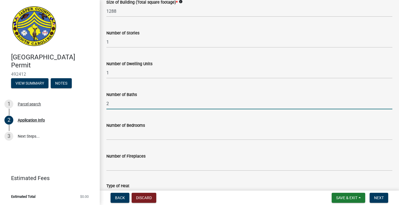
type input "2"
click at [158, 139] on input "text" at bounding box center [250, 134] width 286 height 11
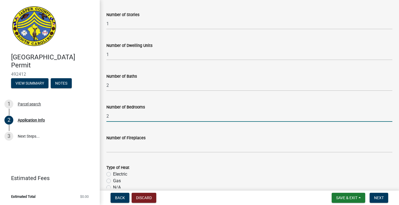
scroll to position [1007, 0]
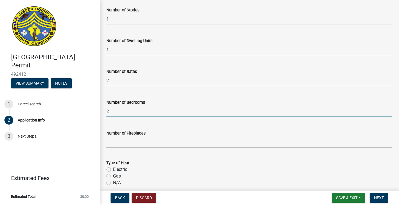
type input "2"
click at [154, 143] on input "text" at bounding box center [250, 141] width 286 height 11
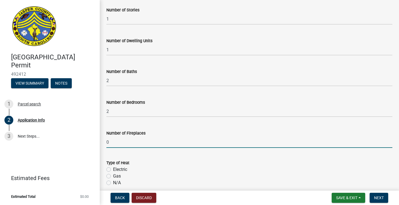
type input "0"
click at [124, 168] on label "Electric" at bounding box center [120, 169] width 14 height 7
click at [117, 168] on input "Electric" at bounding box center [115, 168] width 4 height 4
radio input "true"
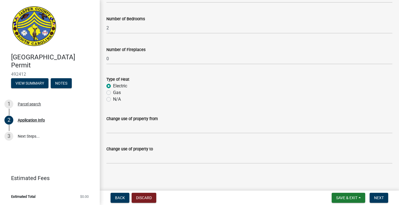
scroll to position [1091, 0]
click at [152, 128] on input "Change use of property from" at bounding box center [250, 127] width 286 height 11
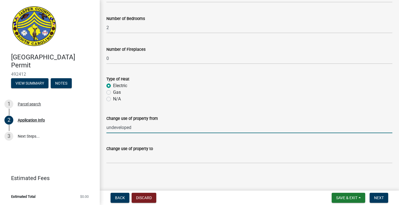
type input "undeveloped"
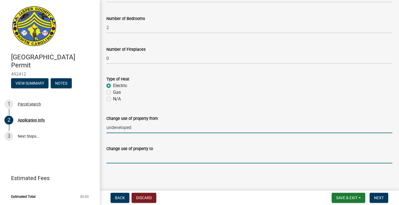
click at [151, 160] on input "Change use of property to" at bounding box center [250, 157] width 286 height 11
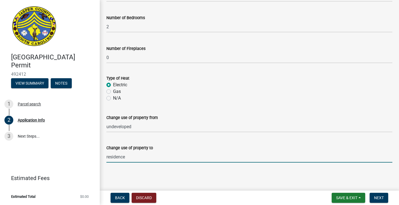
scroll to position [1092, 0]
type input "residence"
click at [343, 197] on span "Save & Exit" at bounding box center [347, 198] width 21 height 4
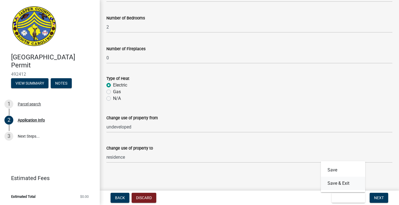
click at [346, 183] on button "Save & Exit" at bounding box center [343, 183] width 44 height 13
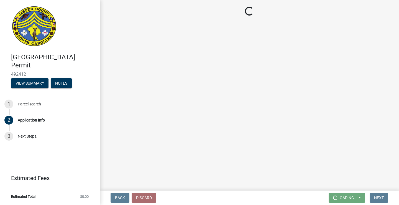
scroll to position [0, 0]
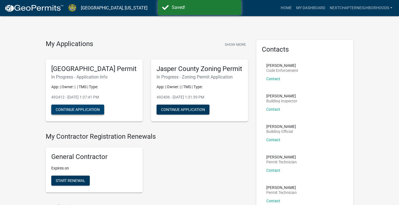
click at [78, 115] on button "Continue Application" at bounding box center [77, 110] width 53 height 10
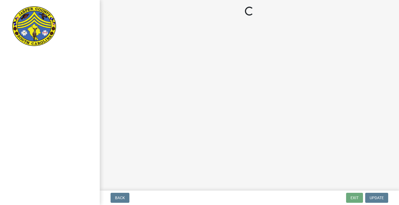
select select "42590599-3c97-479d-b3e9-fbeca9af4fb5"
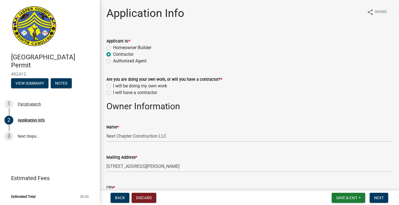
click at [153, 84] on label "I will be doing my own work" at bounding box center [140, 86] width 54 height 7
click at [117, 84] on input "I will be doing my own work" at bounding box center [115, 85] width 4 height 4
radio input "true"
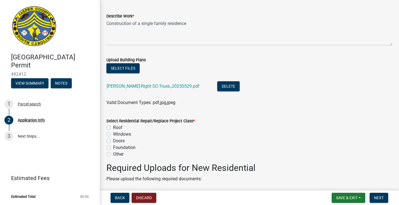
scroll to position [663, 0]
click at [113, 154] on label "Other" at bounding box center [118, 154] width 11 height 7
click at [113, 154] on input "Other" at bounding box center [115, 153] width 4 height 4
radio input "true"
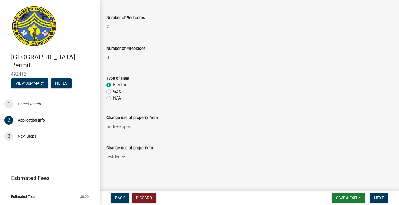
scroll to position [1194, 0]
click at [339, 199] on span "Save & Exit" at bounding box center [347, 198] width 21 height 4
click at [340, 184] on button "Save & Exit" at bounding box center [343, 183] width 44 height 13
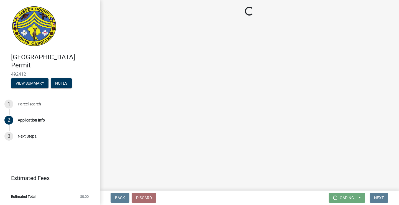
scroll to position [0, 0]
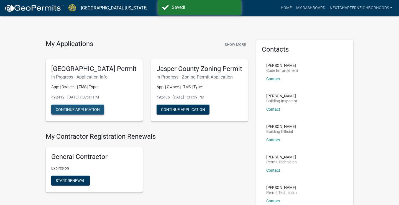
click at [82, 115] on button "Continue Application" at bounding box center [77, 110] width 53 height 10
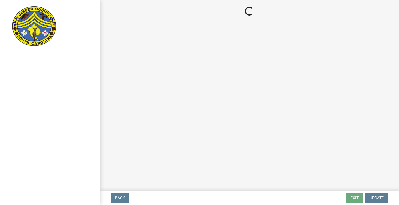
select select "42590599-3c97-479d-b3e9-fbeca9af4fb5"
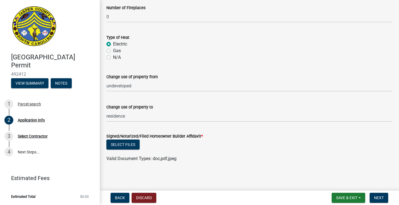
scroll to position [1235, 0]
click at [135, 144] on button "Select files" at bounding box center [123, 145] width 33 height 10
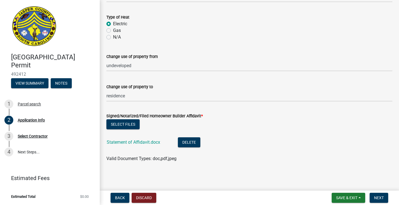
scroll to position [1255, 0]
click at [379, 196] on span "Next" at bounding box center [380, 198] width 10 height 4
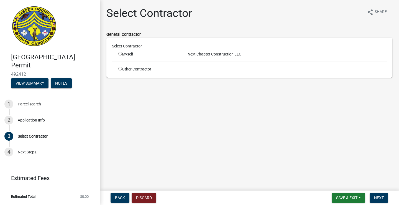
click at [120, 54] on input "radio" at bounding box center [120, 54] width 4 height 4
radio input "true"
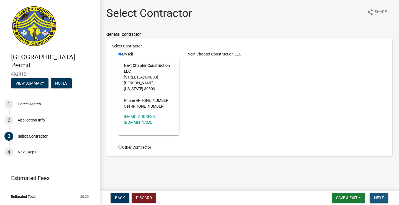
click at [376, 198] on span "Next" at bounding box center [380, 198] width 10 height 4
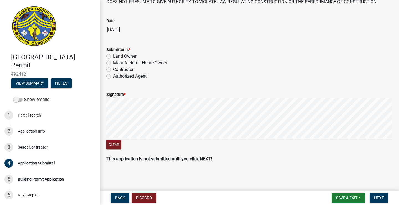
scroll to position [65, 0]
click at [346, 196] on span "Save & Exit" at bounding box center [347, 198] width 21 height 4
click at [347, 180] on button "Save & Exit" at bounding box center [343, 183] width 44 height 13
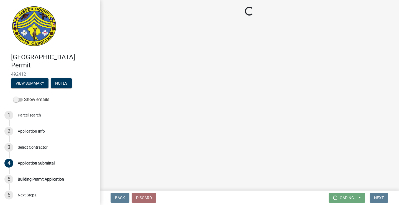
scroll to position [0, 0]
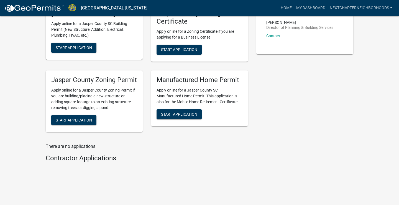
scroll to position [226, 0]
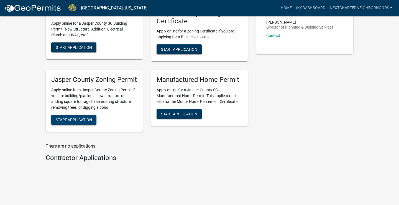
click at [77, 122] on span "Start Application" at bounding box center [74, 120] width 36 height 4
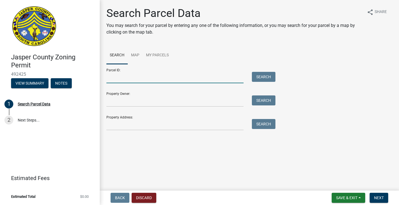
click at [173, 80] on input "Parcel ID:" at bounding box center [175, 77] width 137 height 11
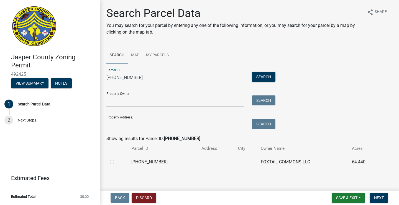
type input "[PHONE_NUMBER]"
click at [117, 159] on label at bounding box center [117, 159] width 0 height 0
click at [117, 161] on input "radio" at bounding box center [119, 161] width 4 height 4
radio input "true"
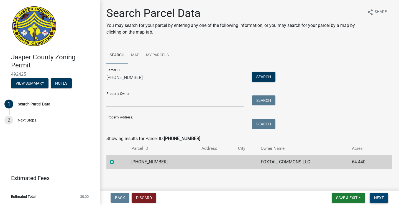
click at [380, 197] on span "Next" at bounding box center [380, 198] width 10 height 4
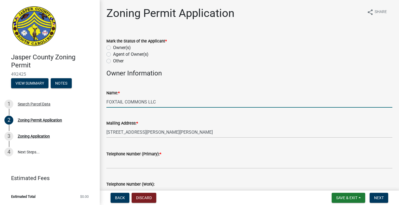
click at [147, 100] on input "FOXTAIL COMMONS LLC" at bounding box center [250, 101] width 286 height 11
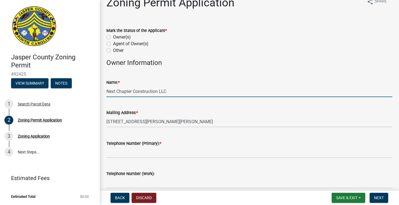
type input "Next Chapter Construction LLC"
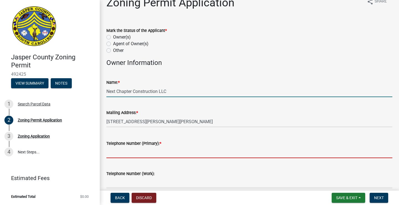
click at [145, 152] on input "Telephone Number (Primary): *" at bounding box center [250, 152] width 286 height 11
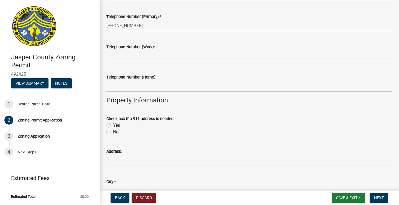
scroll to position [142, 0]
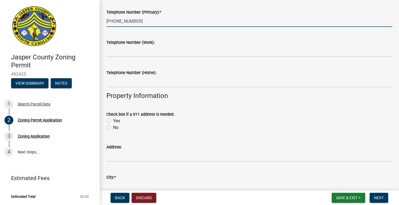
type input "[PHONE_NUMBER]"
click at [118, 119] on label "Yes" at bounding box center [116, 121] width 7 height 7
click at [117, 119] on input "Yes" at bounding box center [115, 120] width 4 height 4
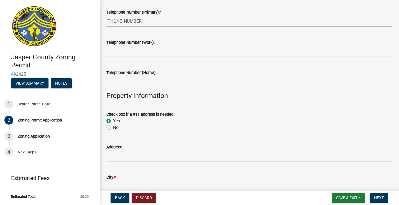
radio input "true"
click at [126, 155] on input "Address:" at bounding box center [250, 155] width 286 height 11
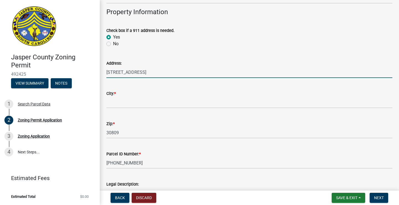
scroll to position [232, 0]
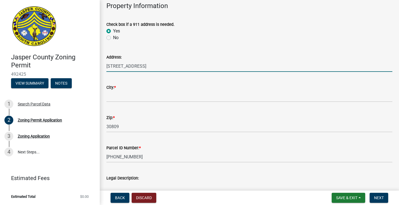
type input "[STREET_ADDRESS]"
click at [132, 98] on input "City: *" at bounding box center [250, 96] width 286 height 11
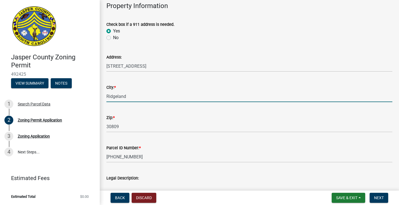
type input "Ridgeland"
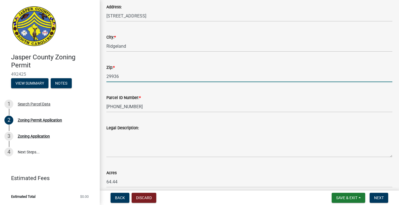
scroll to position [297, 0]
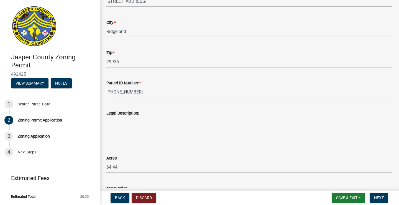
type input "29936"
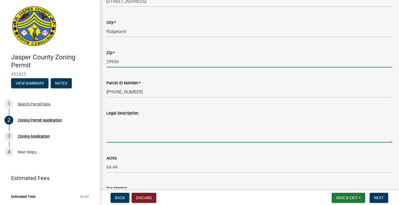
click at [146, 124] on textarea "Legal Description:" at bounding box center [250, 130] width 286 height 26
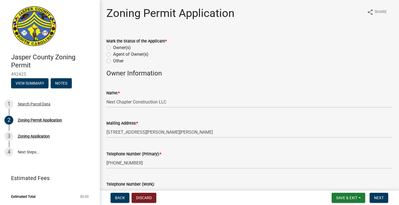
scroll to position [0, 0]
type textarea "residential"
click at [119, 47] on label "Owner(s)" at bounding box center [122, 47] width 18 height 7
click at [117, 47] on input "Owner(s)" at bounding box center [115, 46] width 4 height 4
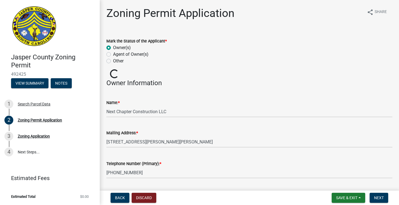
radio input "true"
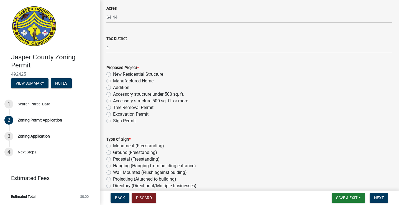
scroll to position [447, 0]
click at [152, 73] on label "New Residential Structure" at bounding box center [138, 74] width 50 height 7
click at [117, 73] on input "New Residential Structure" at bounding box center [115, 73] width 4 height 4
radio input "true"
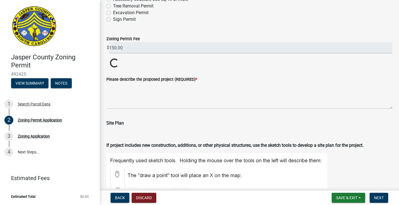
scroll to position [549, 0]
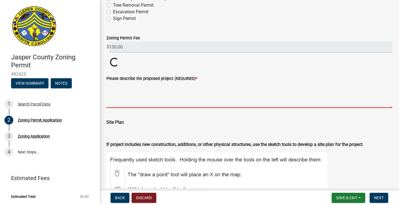
click at [188, 92] on textarea "Please describe the proposed project (REQUIRED) *" at bounding box center [250, 95] width 286 height 26
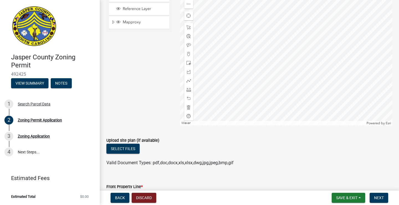
scroll to position [829, 0]
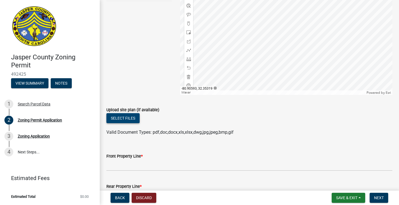
type textarea "Construction of a residential home."
click at [133, 122] on button "Select files" at bounding box center [123, 118] width 33 height 10
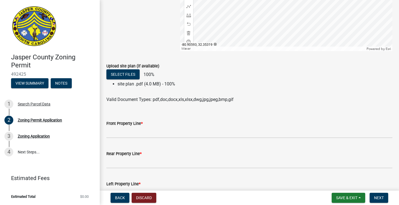
scroll to position [879, 0]
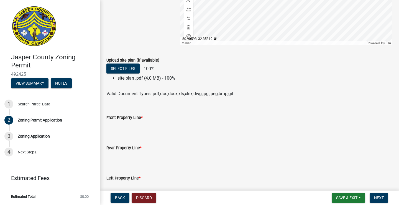
click at [193, 132] on input "Front Property Line *" at bounding box center [250, 126] width 286 height 11
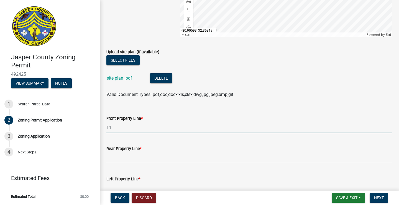
scroll to position [887, 0]
type input "11"
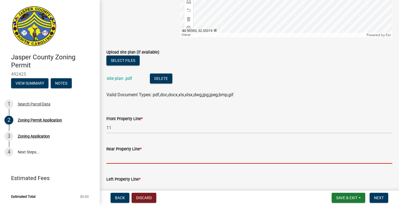
click at [179, 164] on input "Rear Property Line *" at bounding box center [250, 157] width 286 height 11
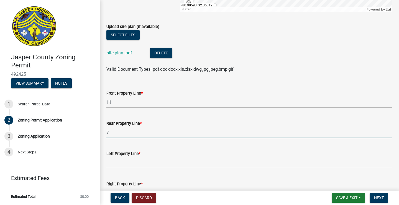
scroll to position [915, 0]
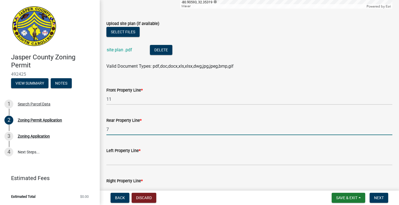
type input "7"
click at [171, 165] on input "Left Property Line *" at bounding box center [250, 159] width 286 height 11
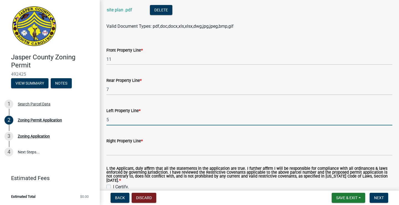
scroll to position [955, 0]
type input "5"
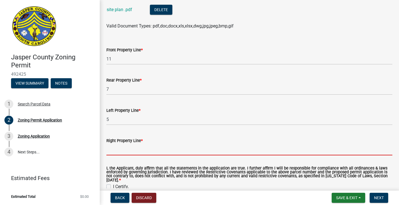
click at [168, 155] on input "Right Property Line *" at bounding box center [250, 149] width 286 height 11
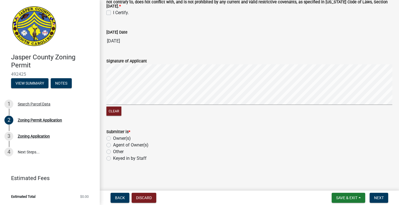
scroll to position [1135, 0]
type input "5"
click at [339, 195] on button "Save & Exit" at bounding box center [349, 198] width 34 height 10
click at [340, 185] on button "Save & Exit" at bounding box center [343, 183] width 44 height 13
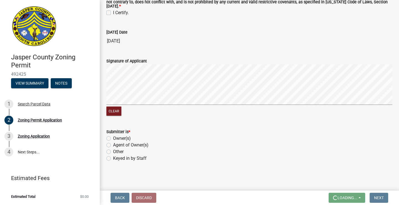
scroll to position [0, 0]
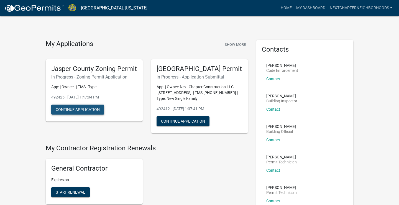
click at [85, 115] on button "Continue Application" at bounding box center [77, 110] width 53 height 10
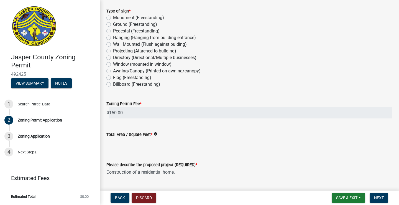
scroll to position [577, 0]
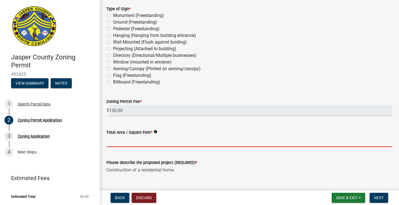
click at [163, 143] on input "Total Area / Square Feet *" at bounding box center [250, 141] width 286 height 11
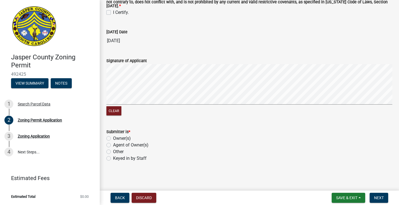
scroll to position [1281, 0]
type input "1288"
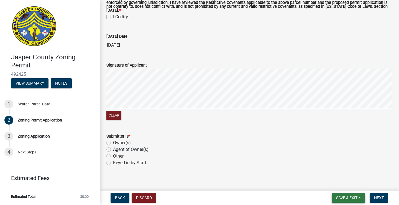
click at [346, 194] on button "Save & Exit" at bounding box center [349, 198] width 34 height 10
click at [346, 182] on button "Save & Exit" at bounding box center [343, 183] width 44 height 13
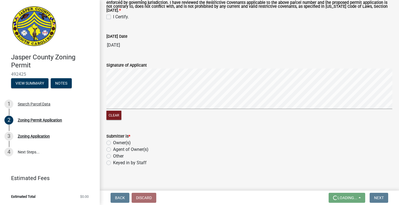
scroll to position [0, 0]
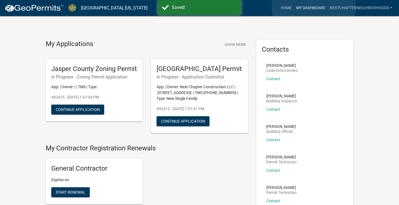
click at [314, 7] on link "My Dashboard" at bounding box center [311, 8] width 34 height 11
